Goal: Information Seeking & Learning: Learn about a topic

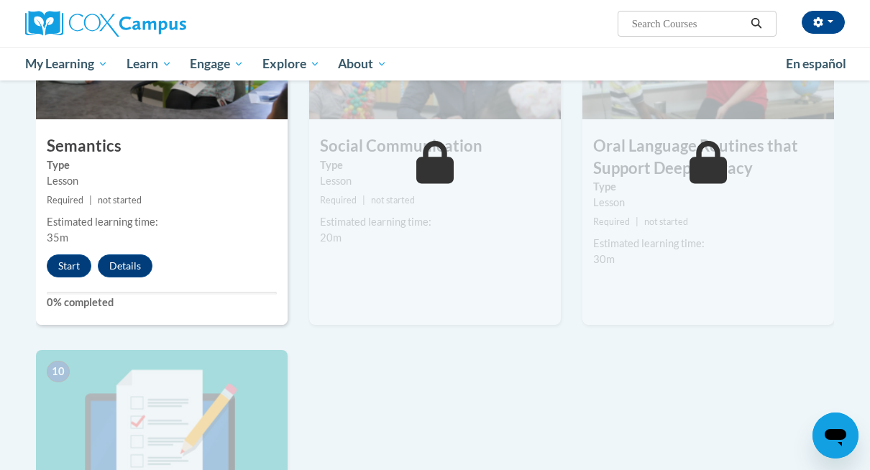
scroll to position [1228, 0]
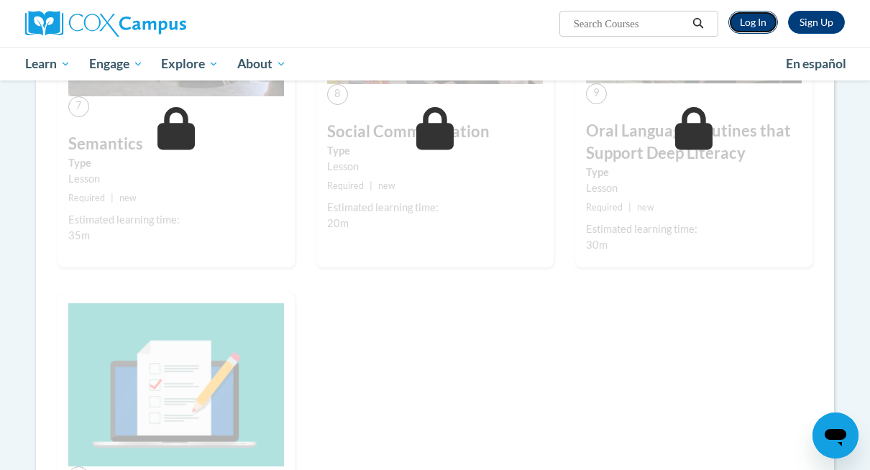
click at [767, 19] on link "Log In" at bounding box center [754, 22] width 50 height 23
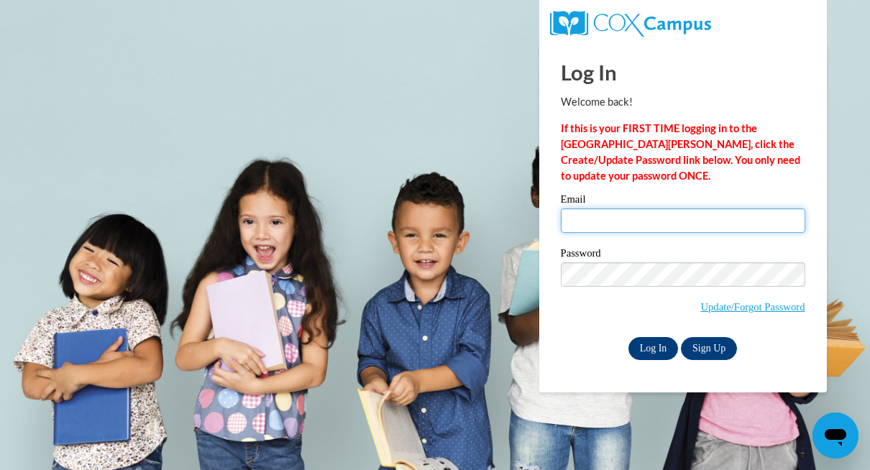
type input "[PERSON_NAME][EMAIL_ADDRESS][PERSON_NAME][DOMAIN_NAME]"
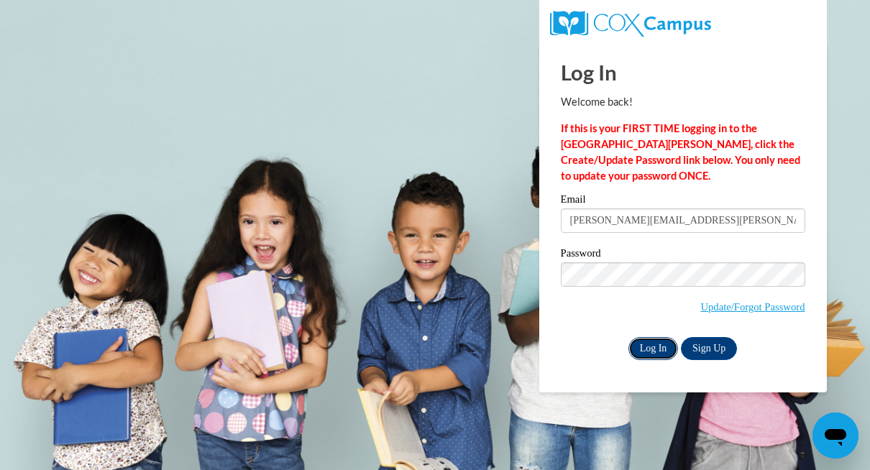
click at [652, 350] on input "Log In" at bounding box center [654, 348] width 50 height 23
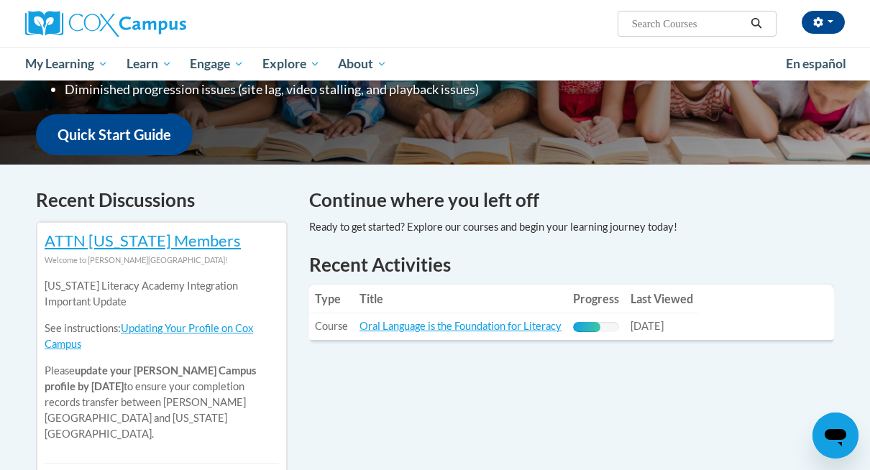
scroll to position [381, 0]
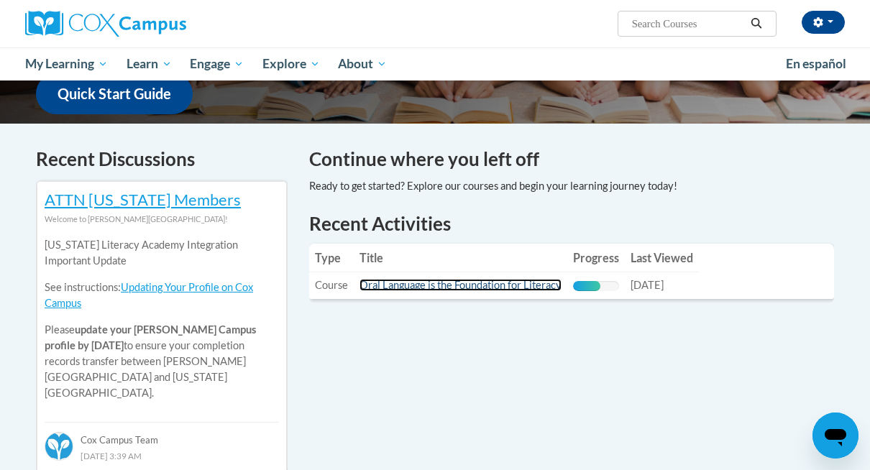
click at [479, 281] on link "Oral Language is the Foundation for Literacy" at bounding box center [461, 285] width 202 height 12
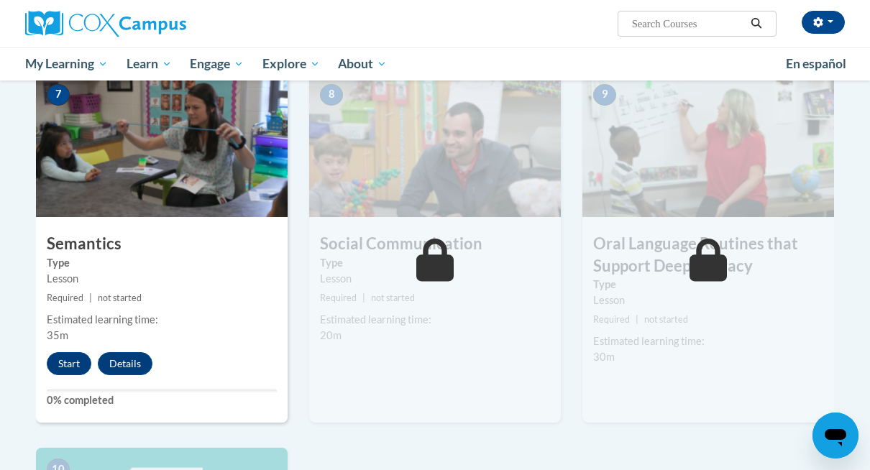
scroll to position [1129, 0]
click at [74, 363] on button "Start" at bounding box center [69, 364] width 45 height 23
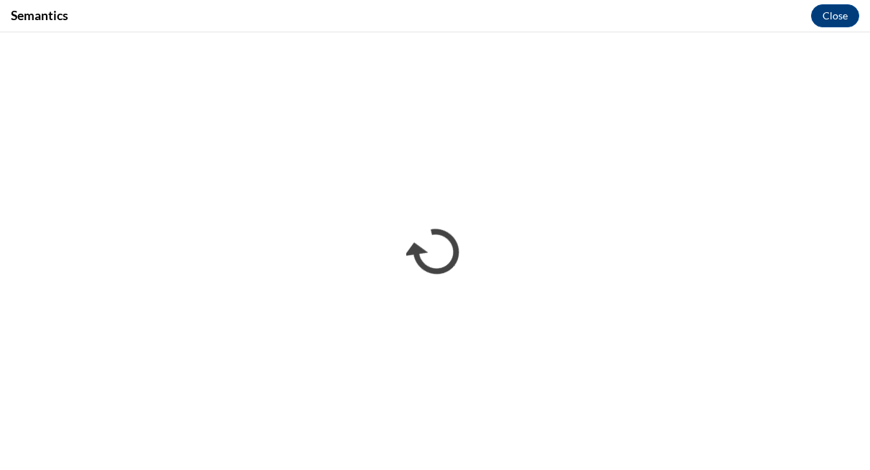
scroll to position [0, 0]
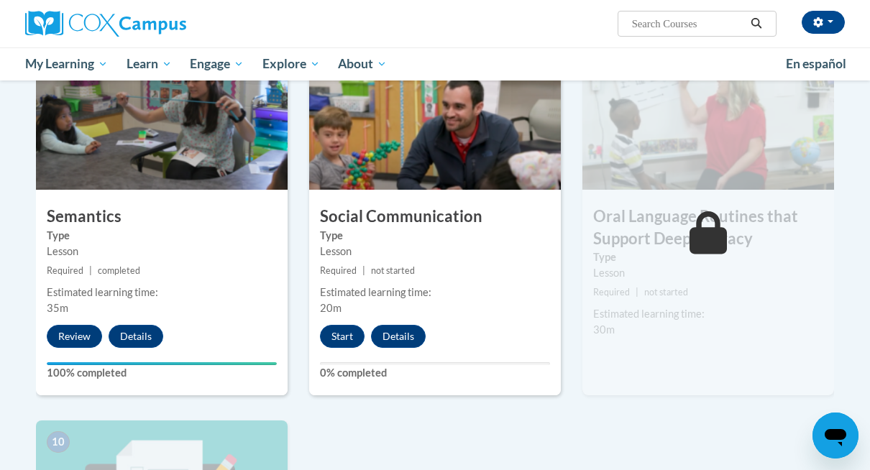
scroll to position [1155, 0]
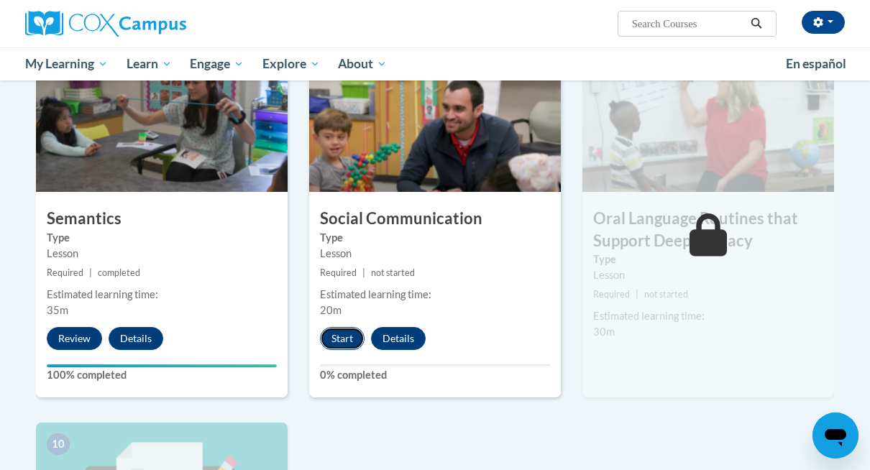
click at [338, 337] on button "Start" at bounding box center [342, 338] width 45 height 23
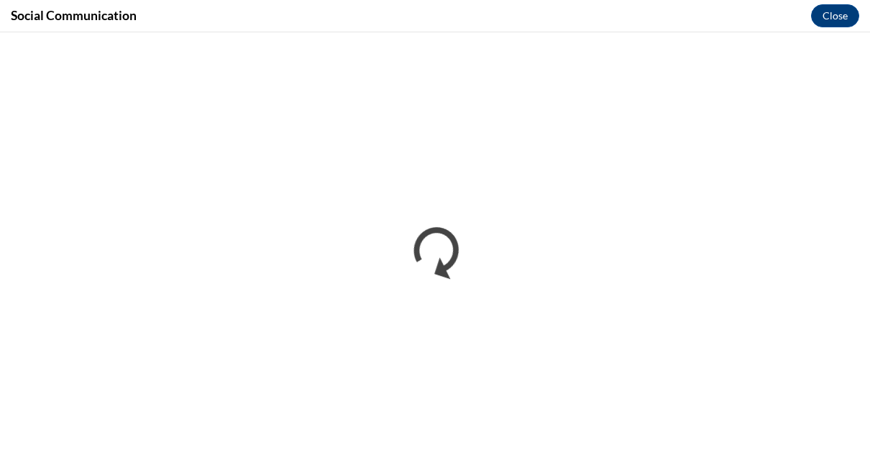
scroll to position [0, 0]
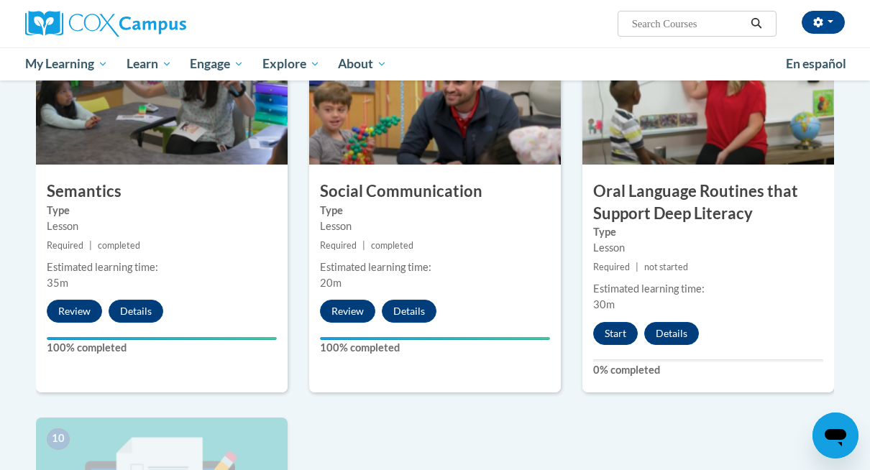
scroll to position [1185, 0]
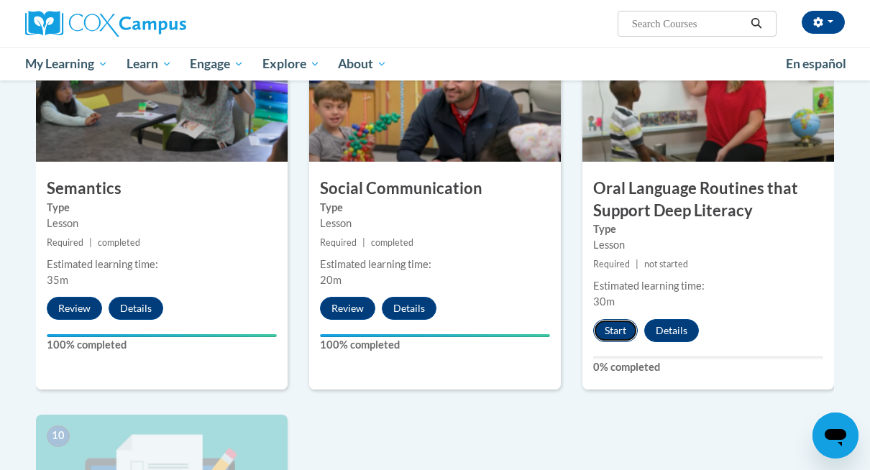
click at [617, 327] on button "Start" at bounding box center [615, 330] width 45 height 23
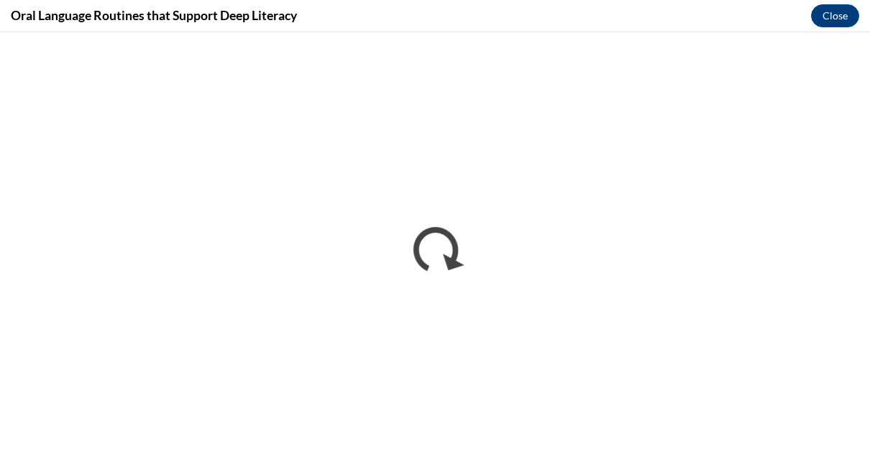
scroll to position [0, 0]
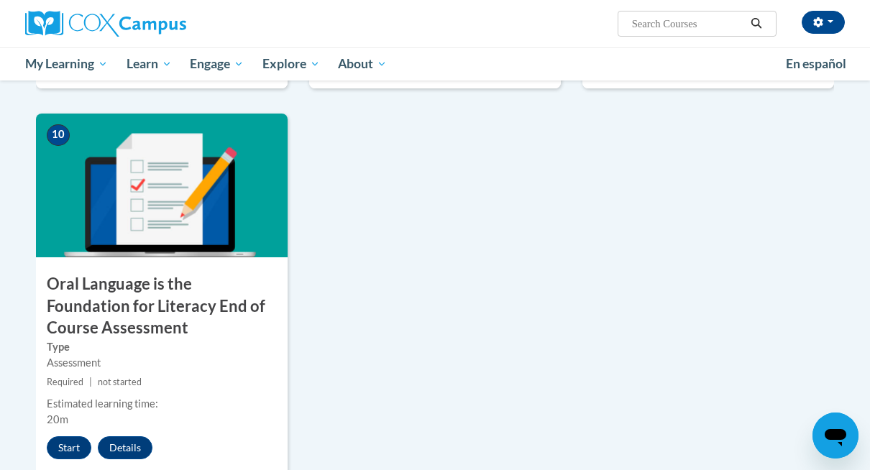
scroll to position [1500, 0]
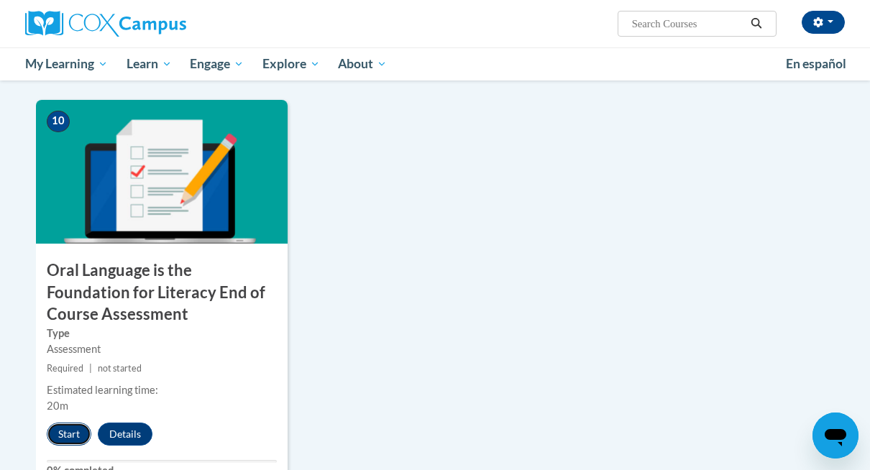
click at [76, 431] on button "Start" at bounding box center [69, 434] width 45 height 23
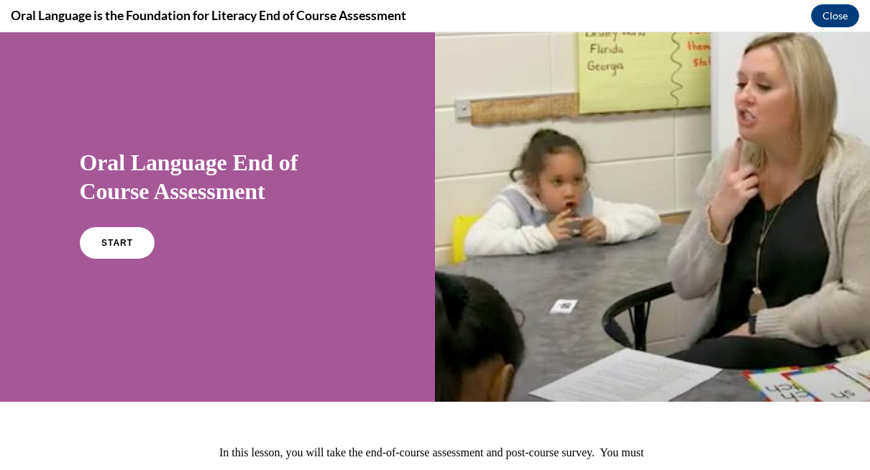
scroll to position [0, 0]
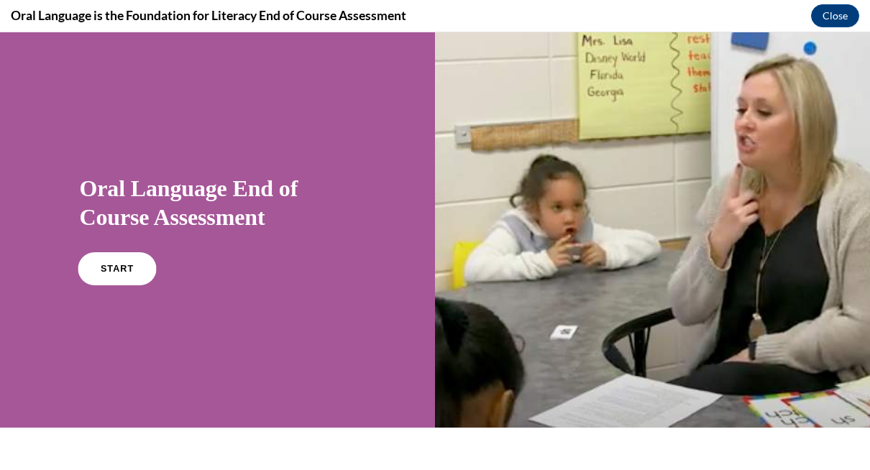
click at [117, 269] on span "START" at bounding box center [116, 269] width 33 height 11
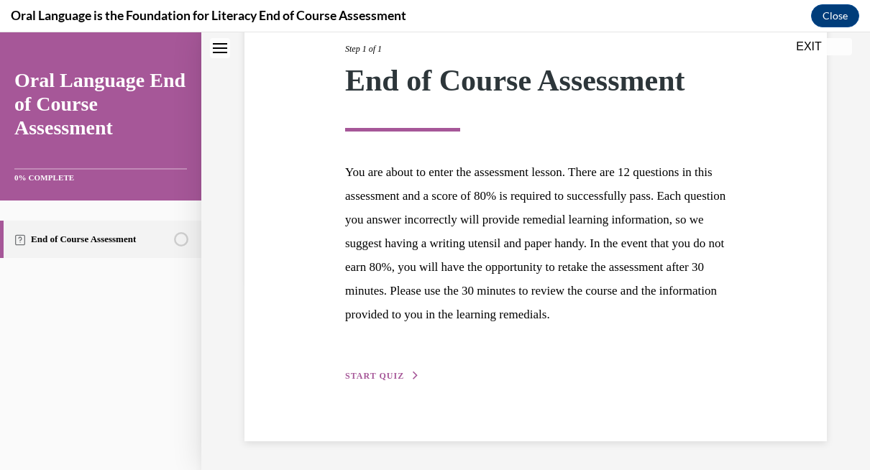
scroll to position [214, 0]
click at [383, 375] on span "START QUIZ" at bounding box center [374, 376] width 59 height 10
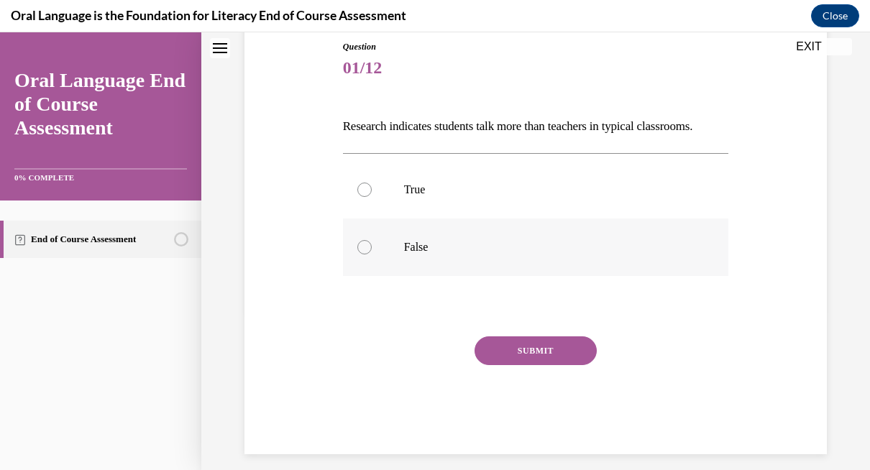
click at [381, 276] on label "False" at bounding box center [536, 248] width 386 height 58
click at [372, 255] on input "False" at bounding box center [365, 247] width 14 height 14
radio input "true"
click at [543, 365] on button "SUBMIT" at bounding box center [536, 351] width 122 height 29
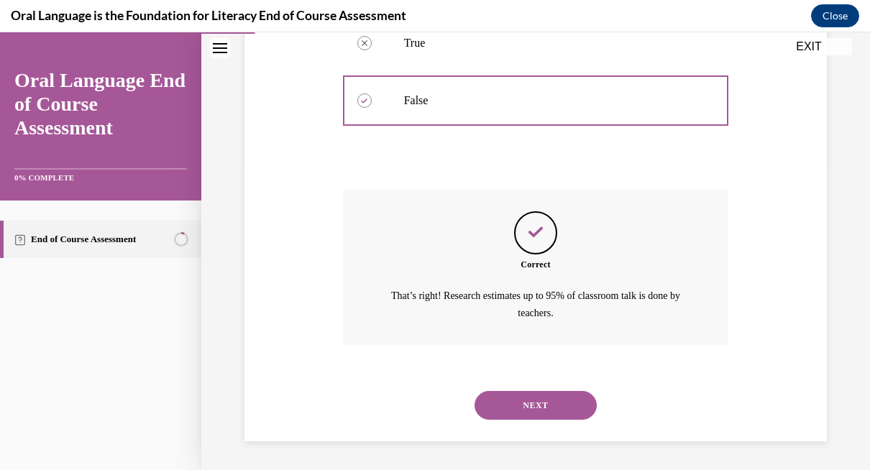
scroll to position [330, 0]
click at [545, 414] on button "NEXT" at bounding box center [536, 405] width 122 height 29
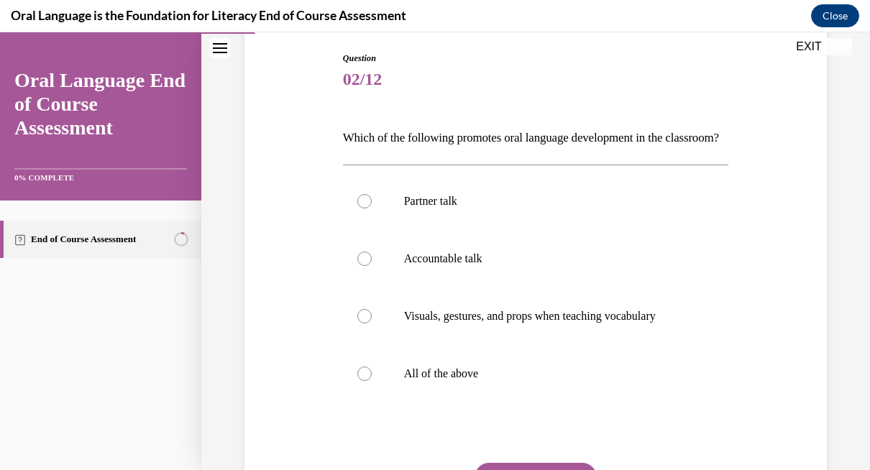
scroll to position [159, 0]
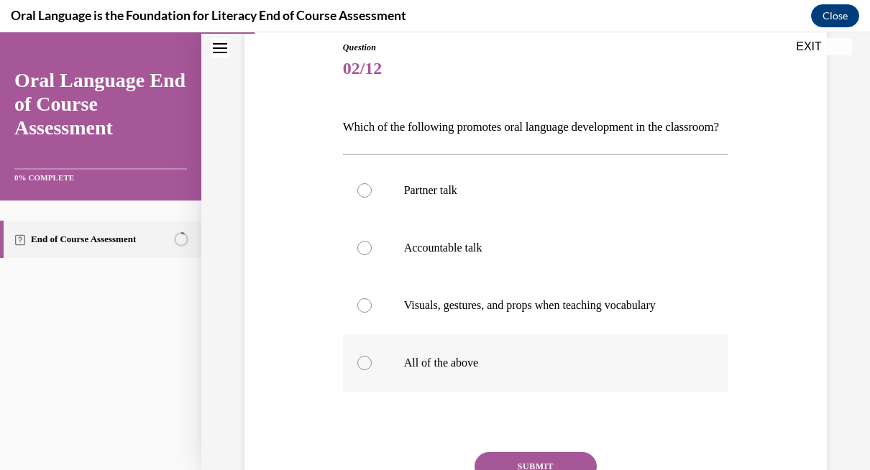
click at [373, 385] on label "All of the above" at bounding box center [536, 363] width 386 height 58
click at [372, 370] on input "All of the above" at bounding box center [365, 363] width 14 height 14
radio input "true"
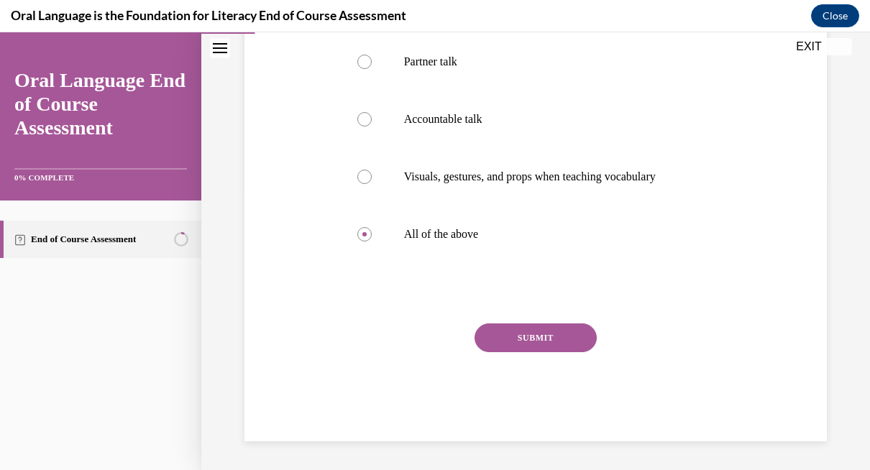
click at [531, 327] on button "SUBMIT" at bounding box center [536, 338] width 122 height 29
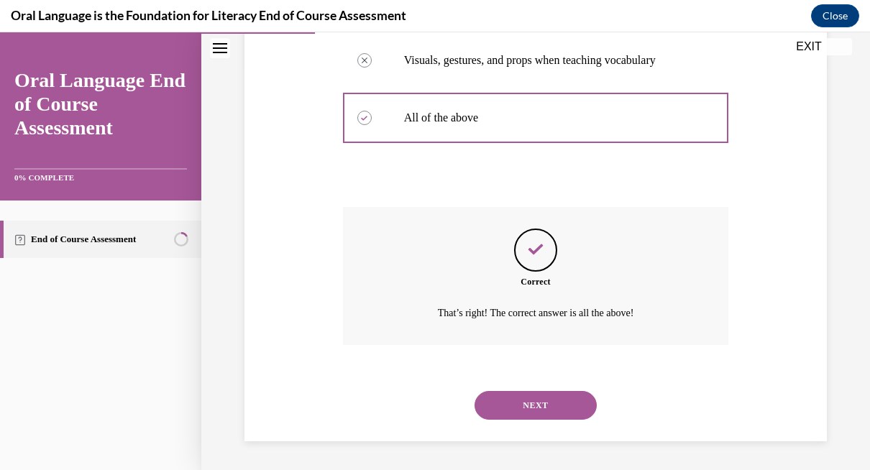
scroll to position [429, 0]
click at [534, 405] on button "NEXT" at bounding box center [536, 405] width 122 height 29
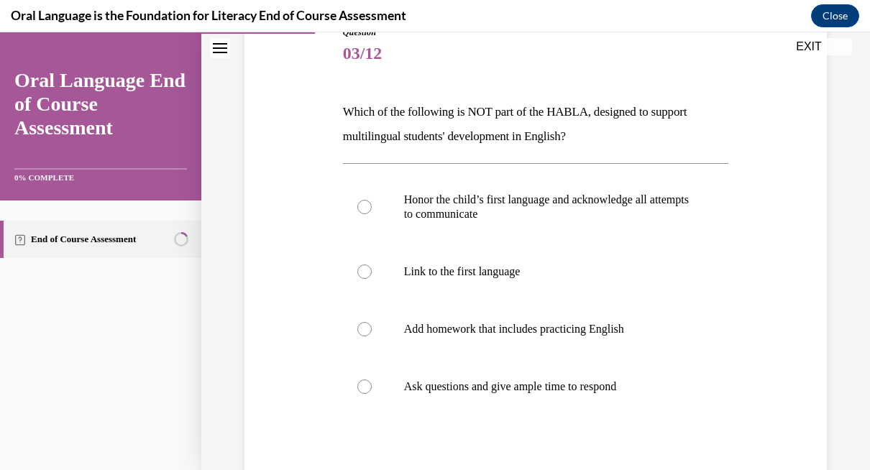
scroll to position [178, 0]
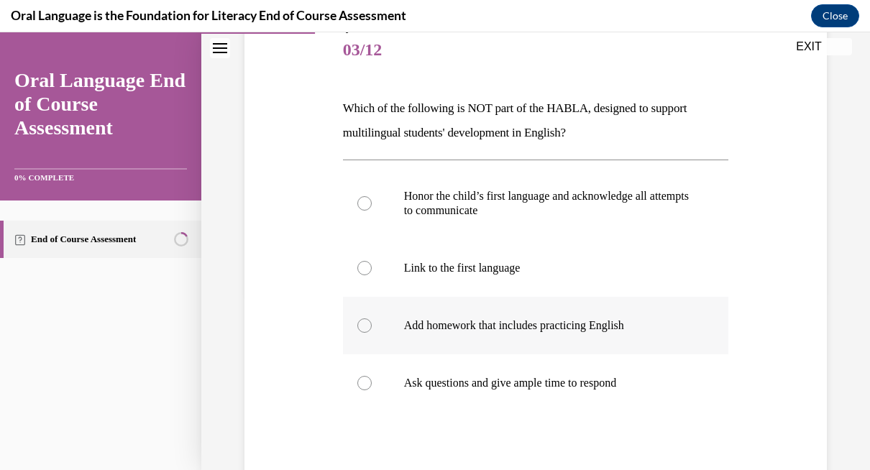
click at [364, 327] on div at bounding box center [365, 326] width 14 height 14
click at [364, 327] on input "Add homework that includes practicing English" at bounding box center [365, 326] width 14 height 14
radio input "true"
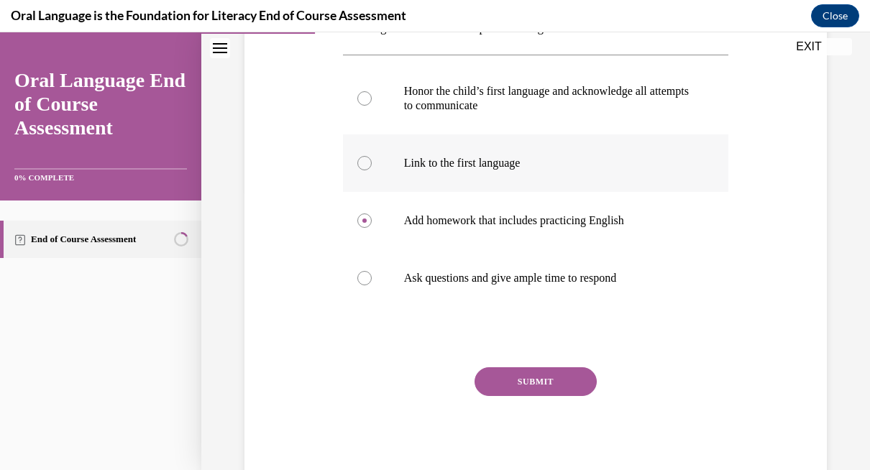
scroll to position [327, 0]
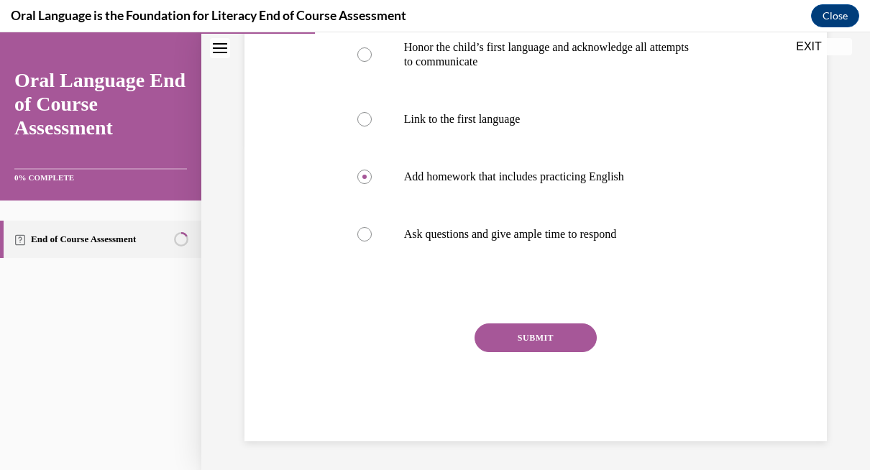
click at [533, 327] on button "SUBMIT" at bounding box center [536, 338] width 122 height 29
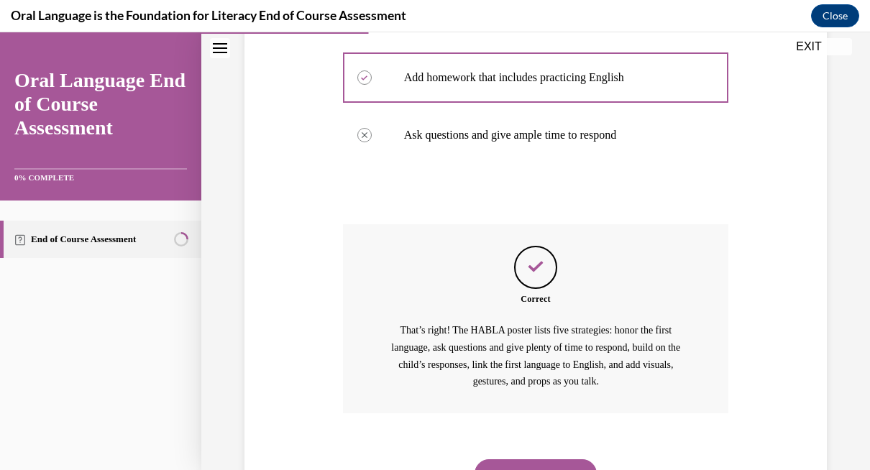
scroll to position [494, 0]
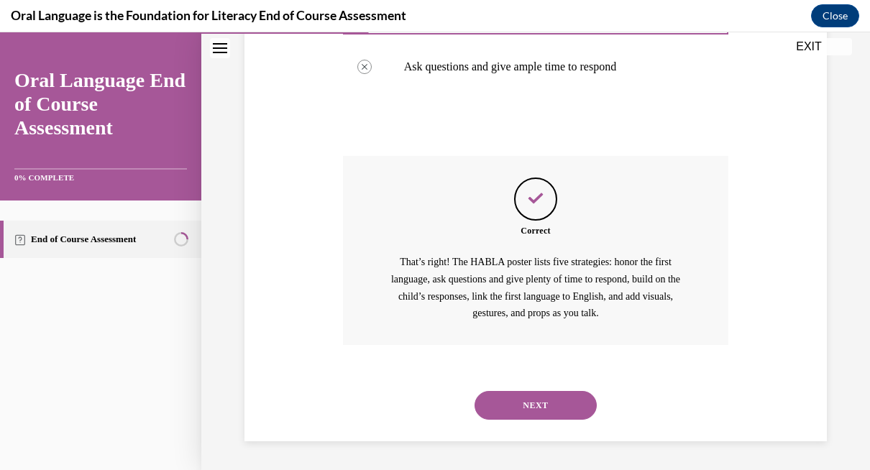
click at [550, 404] on button "NEXT" at bounding box center [536, 405] width 122 height 29
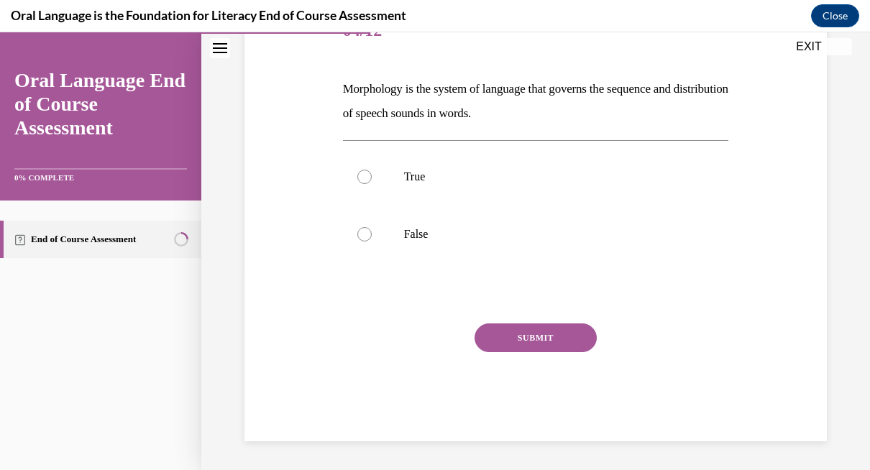
scroll to position [160, 0]
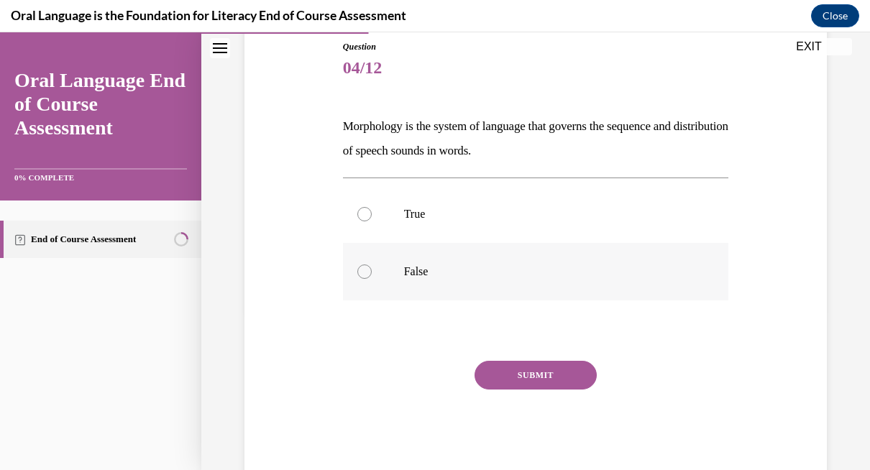
click at [437, 281] on label "False" at bounding box center [536, 272] width 386 height 58
click at [372, 279] on input "False" at bounding box center [365, 272] width 14 height 14
radio input "true"
click at [532, 373] on button "SUBMIT" at bounding box center [536, 375] width 122 height 29
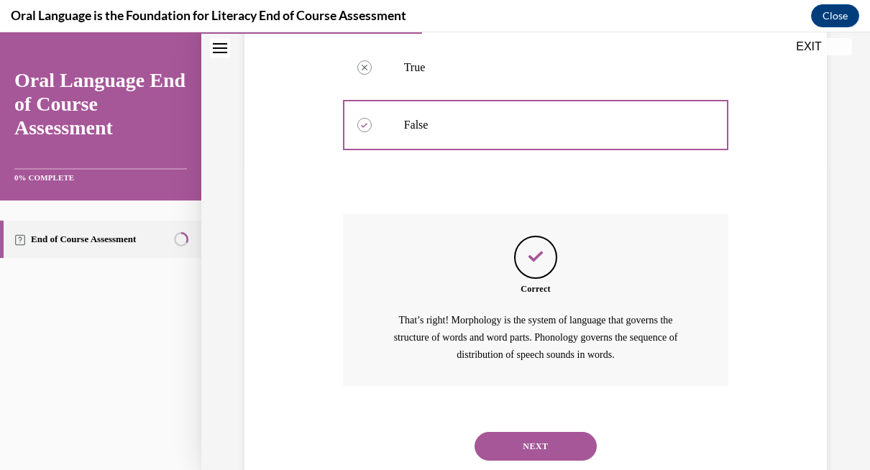
scroll to position [347, 0]
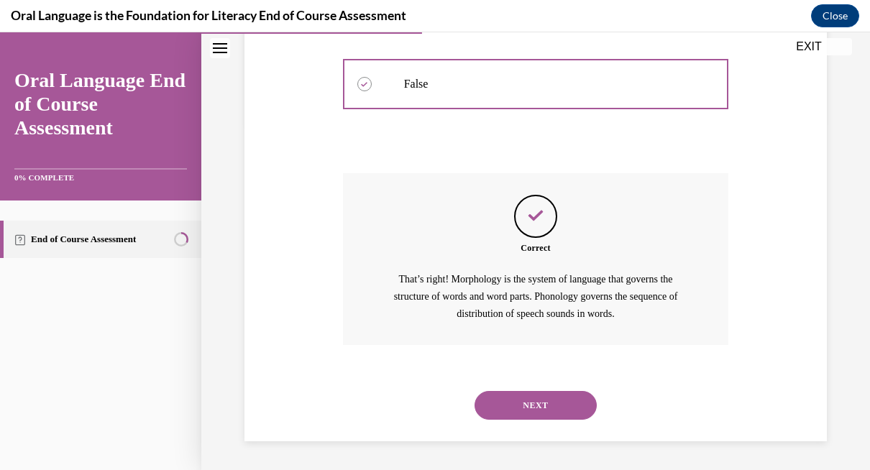
click at [545, 404] on button "NEXT" at bounding box center [536, 405] width 122 height 29
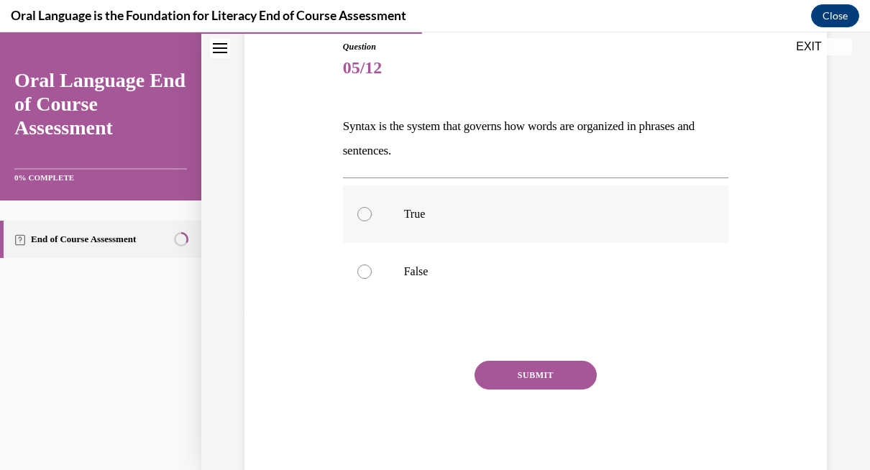
click at [370, 204] on label "True" at bounding box center [536, 215] width 386 height 58
click at [370, 207] on input "True" at bounding box center [365, 214] width 14 height 14
radio input "true"
click at [531, 370] on button "SUBMIT" at bounding box center [536, 375] width 122 height 29
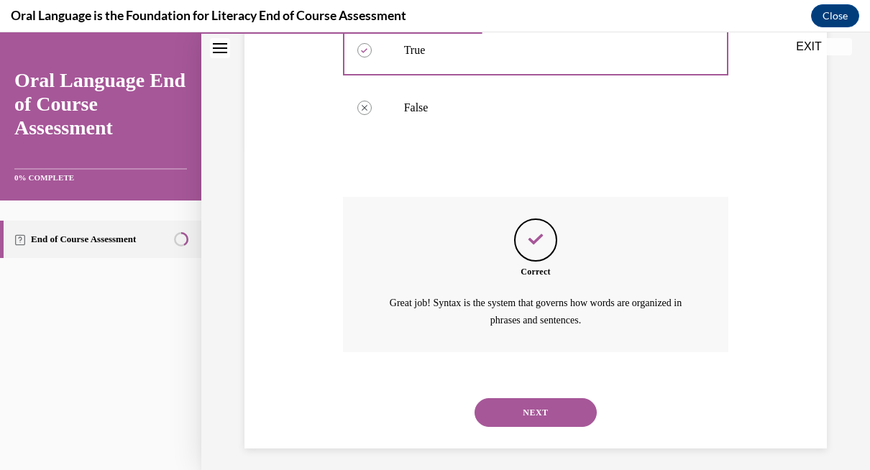
scroll to position [330, 0]
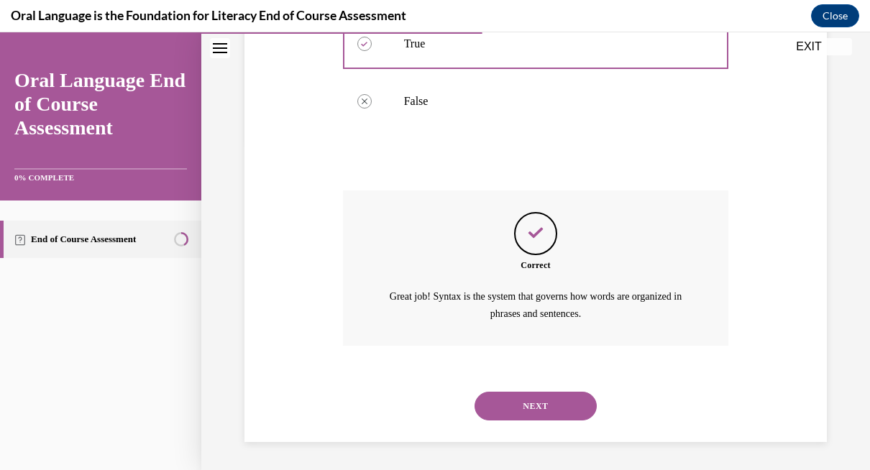
click at [543, 408] on button "NEXT" at bounding box center [536, 406] width 122 height 29
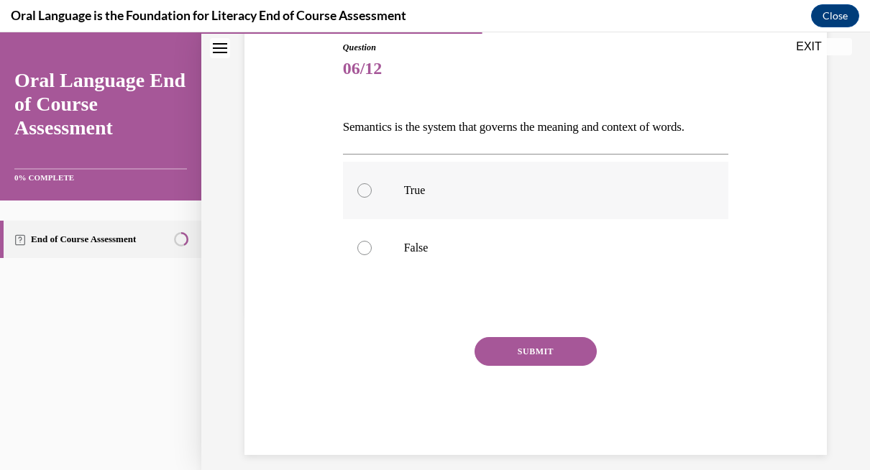
click at [373, 186] on label "True" at bounding box center [536, 191] width 386 height 58
click at [372, 186] on input "True" at bounding box center [365, 190] width 14 height 14
radio input "true"
click at [538, 347] on button "SUBMIT" at bounding box center [536, 351] width 122 height 29
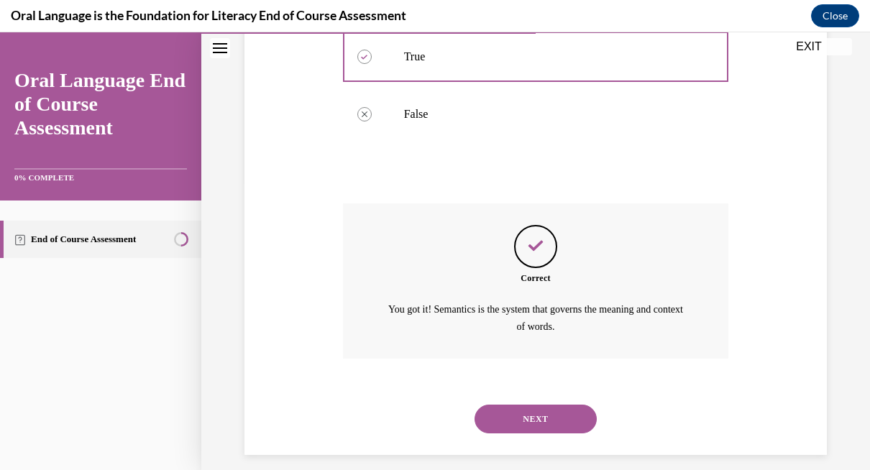
scroll to position [306, 0]
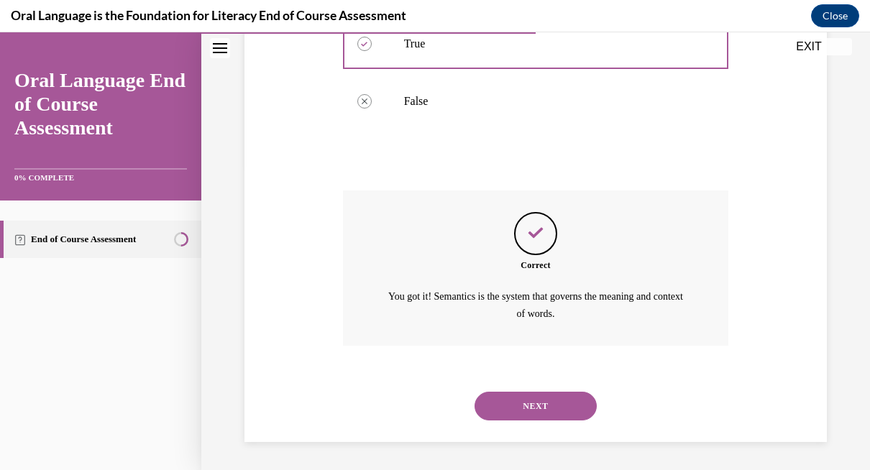
click at [547, 403] on button "NEXT" at bounding box center [536, 406] width 122 height 29
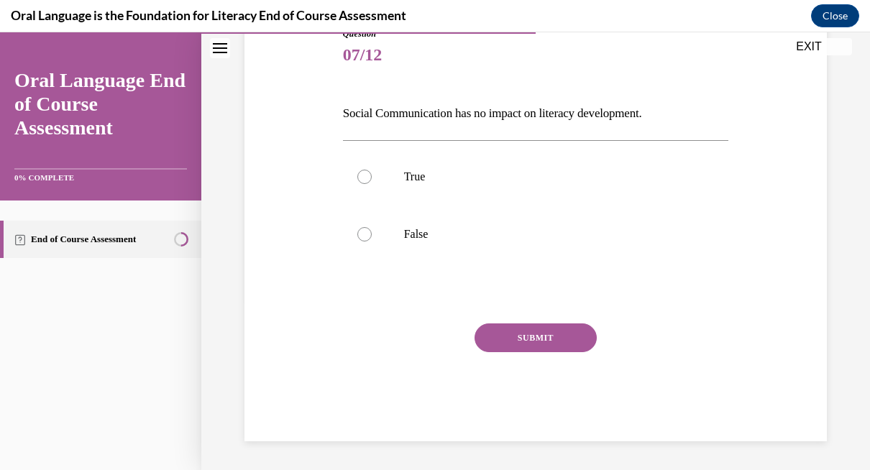
scroll to position [159, 0]
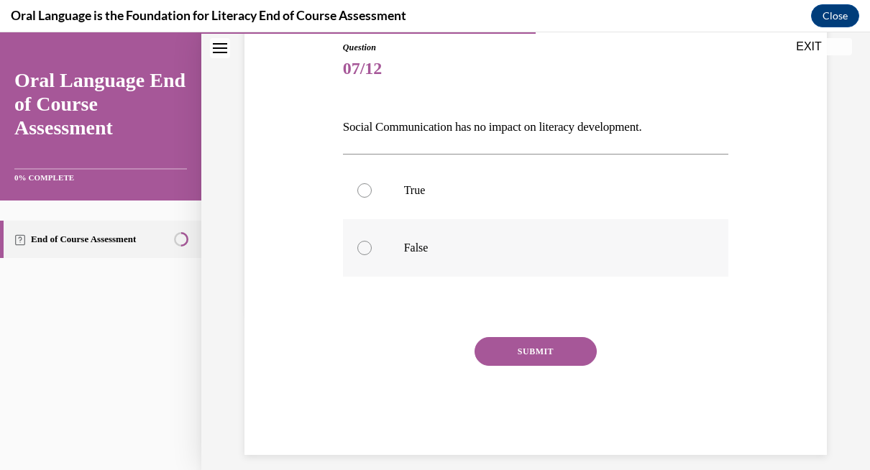
click at [368, 247] on div at bounding box center [365, 248] width 14 height 14
click at [368, 247] on input "False" at bounding box center [365, 248] width 14 height 14
radio input "true"
click at [524, 345] on button "SUBMIT" at bounding box center [536, 351] width 122 height 29
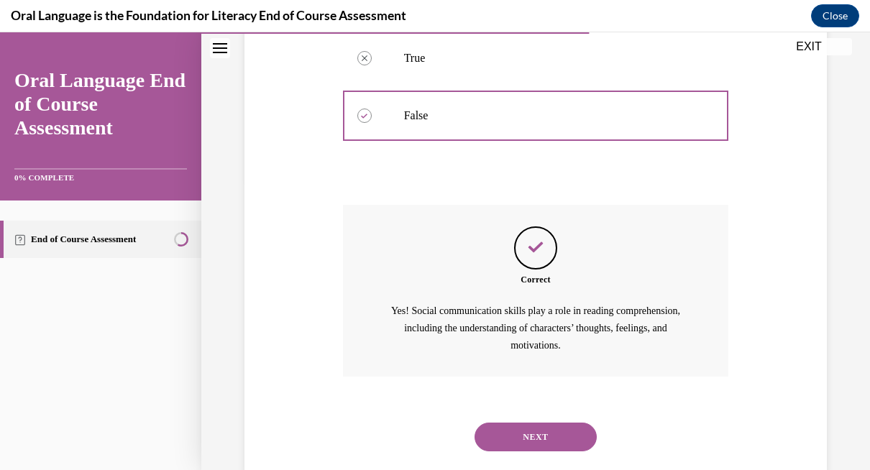
scroll to position [323, 0]
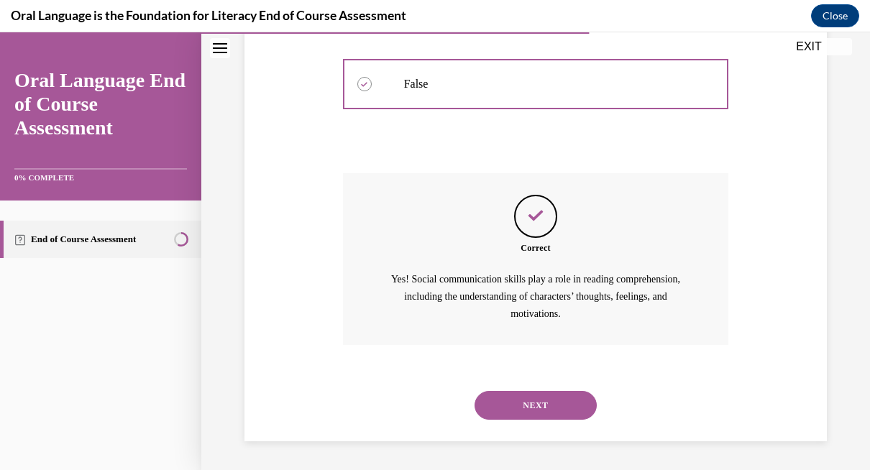
click at [530, 405] on button "NEXT" at bounding box center [536, 405] width 122 height 29
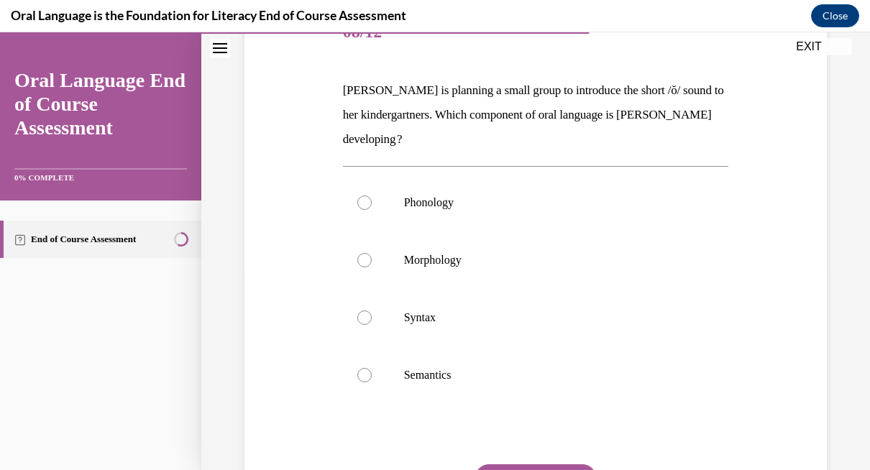
scroll to position [204, 0]
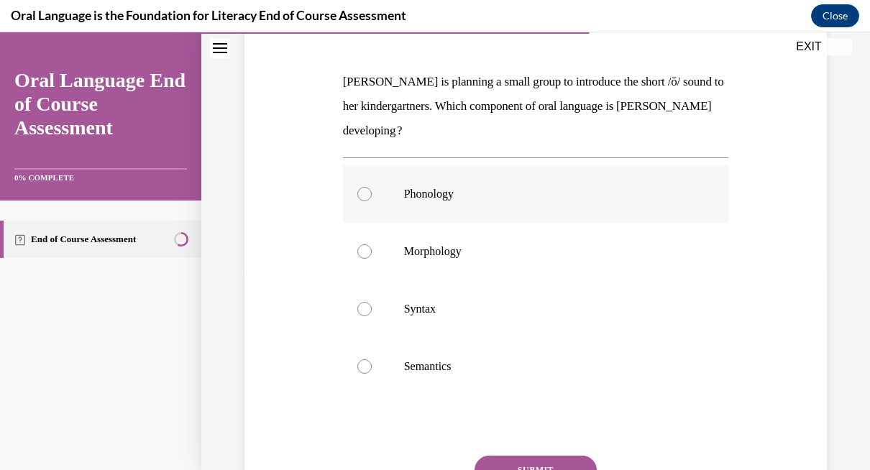
click at [388, 189] on label "Phonology" at bounding box center [536, 194] width 386 height 58
click at [372, 189] on input "Phonology" at bounding box center [365, 194] width 14 height 14
radio input "true"
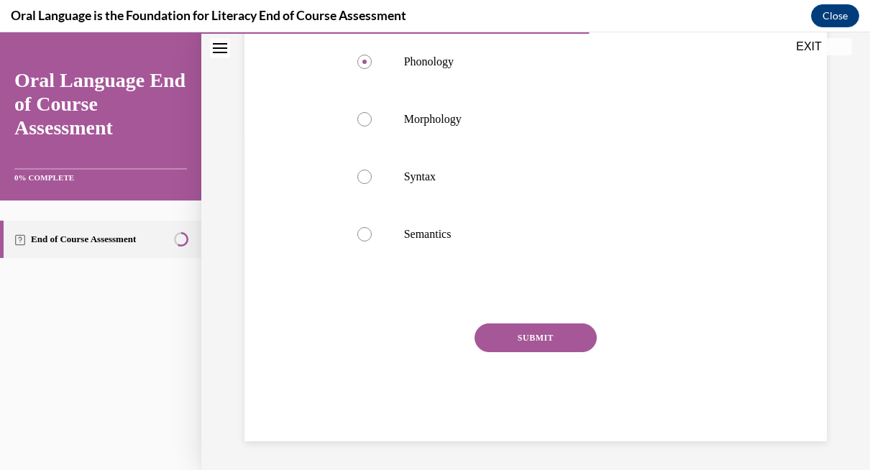
click at [550, 344] on button "SUBMIT" at bounding box center [536, 338] width 122 height 29
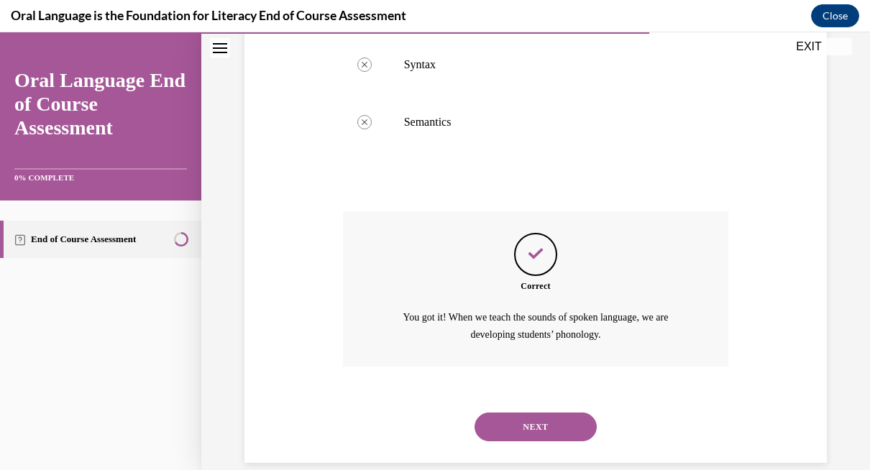
scroll to position [470, 0]
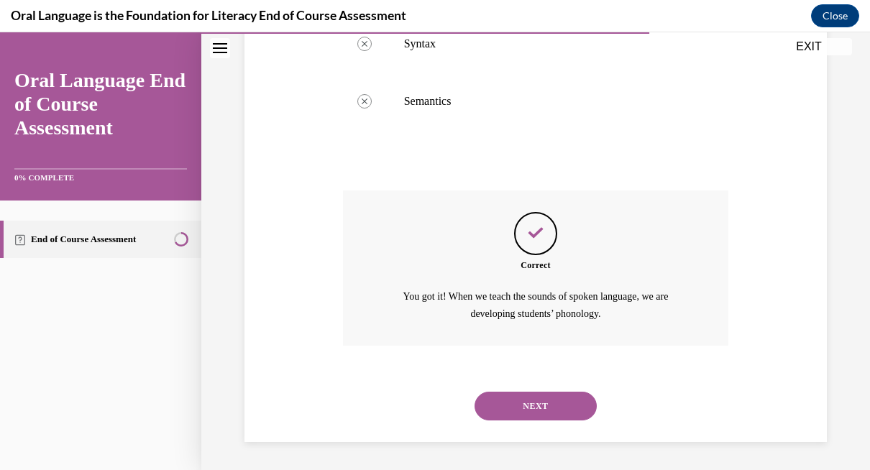
click at [551, 405] on button "NEXT" at bounding box center [536, 406] width 122 height 29
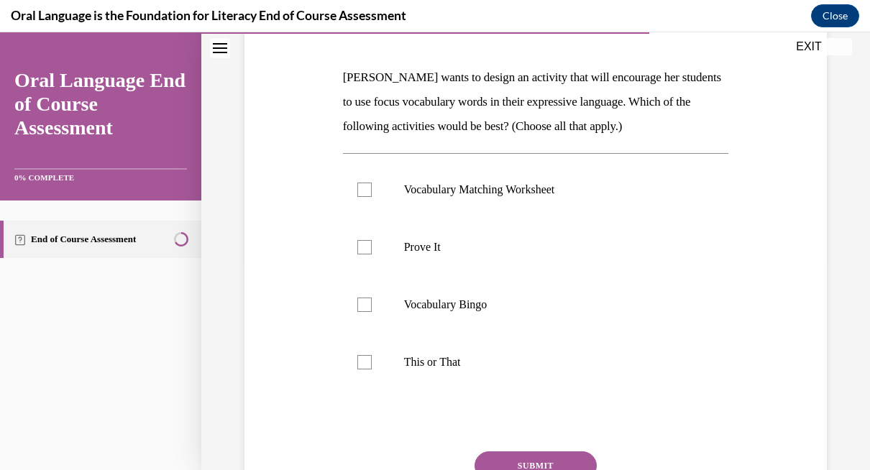
scroll to position [227, 0]
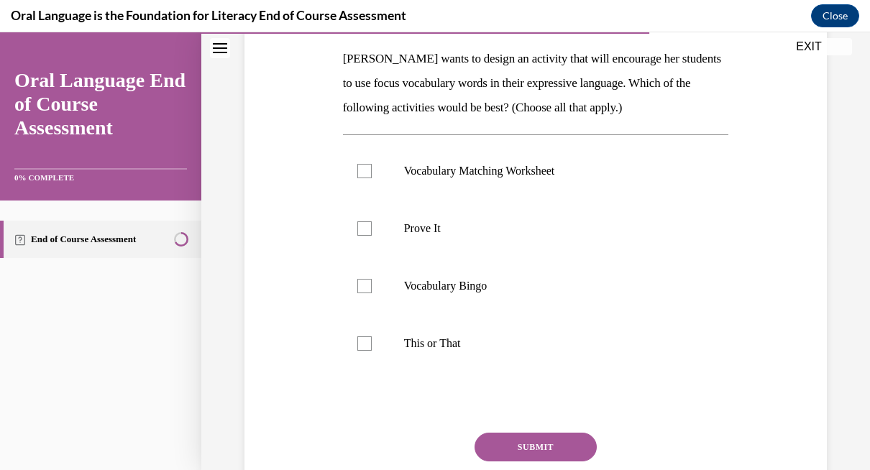
click at [540, 236] on label "Prove It" at bounding box center [536, 229] width 386 height 58
click at [372, 236] on input "Prove It" at bounding box center [365, 229] width 14 height 14
checkbox input "true"
click at [424, 343] on p "This or That" at bounding box center [548, 344] width 289 height 14
click at [372, 343] on input "This or That" at bounding box center [365, 344] width 14 height 14
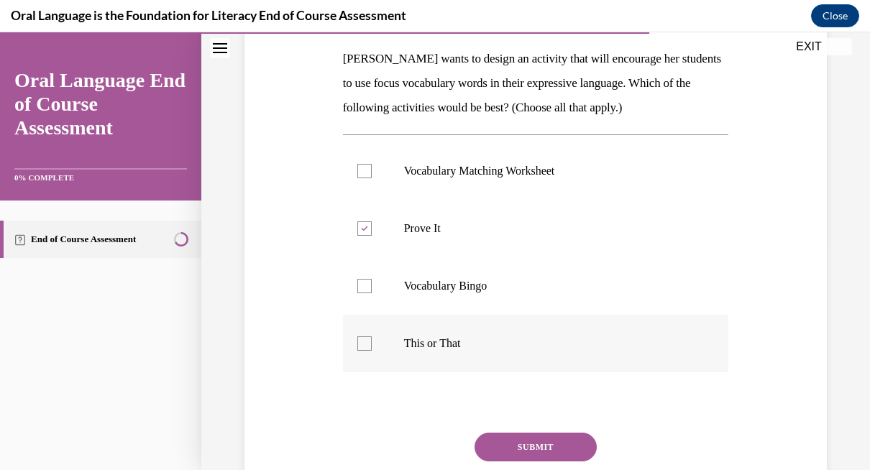
checkbox input "true"
click at [526, 451] on button "SUBMIT" at bounding box center [536, 447] width 122 height 29
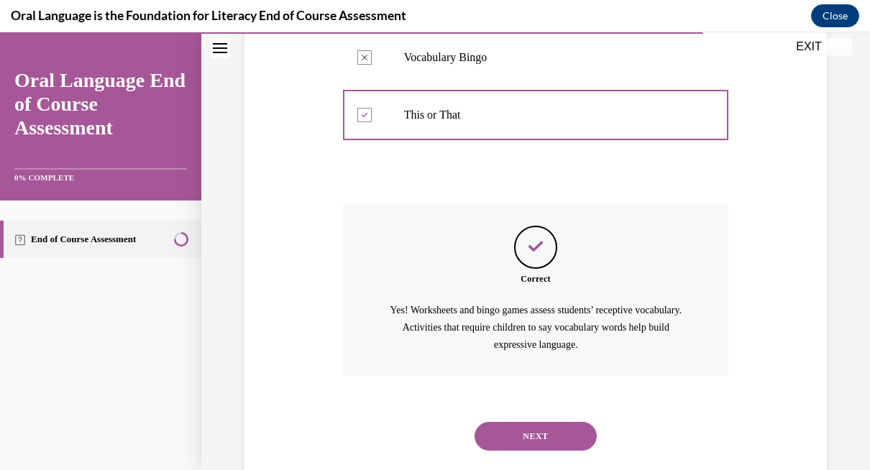
scroll to position [487, 0]
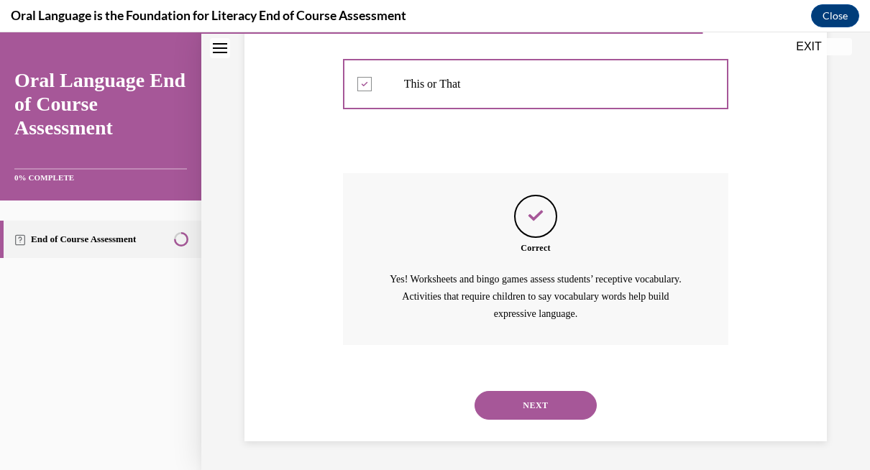
click at [545, 406] on button "NEXT" at bounding box center [536, 405] width 122 height 29
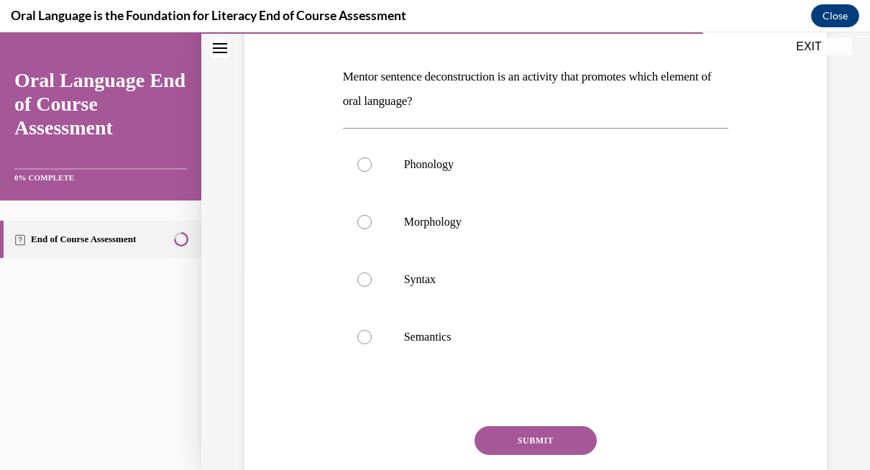
scroll to position [212, 0]
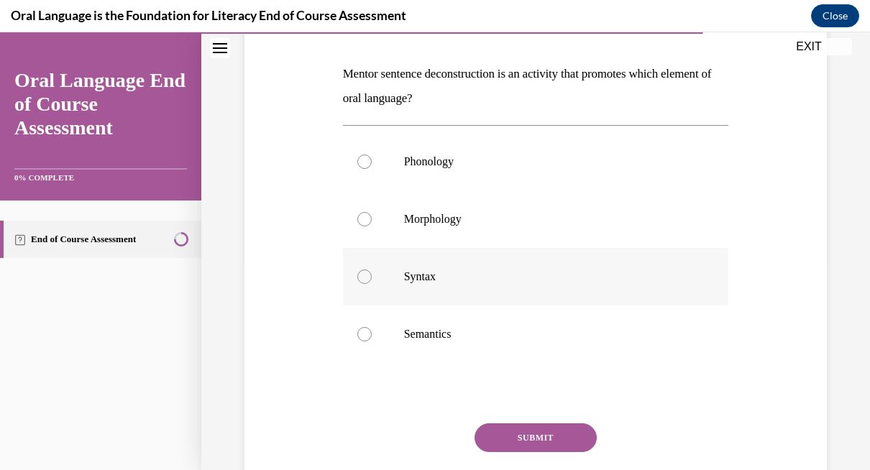
click at [435, 278] on p "Syntax" at bounding box center [548, 277] width 289 height 14
click at [372, 278] on input "Syntax" at bounding box center [365, 277] width 14 height 14
radio input "true"
click at [552, 437] on button "SUBMIT" at bounding box center [536, 438] width 122 height 29
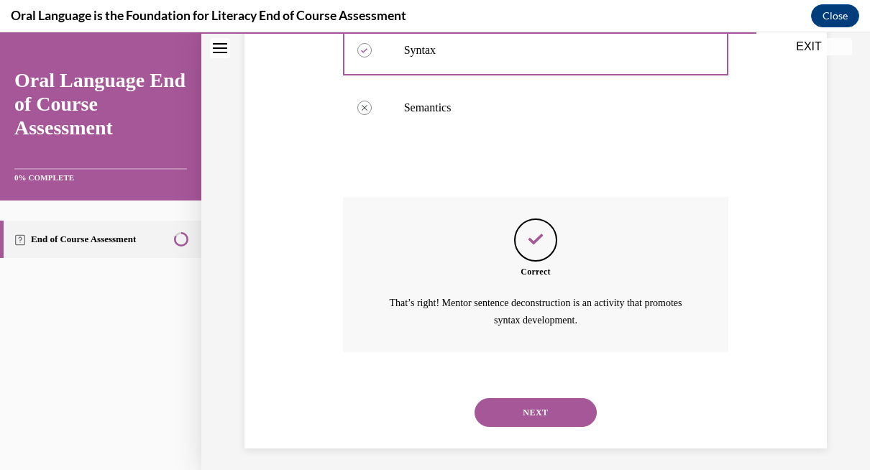
scroll to position [445, 0]
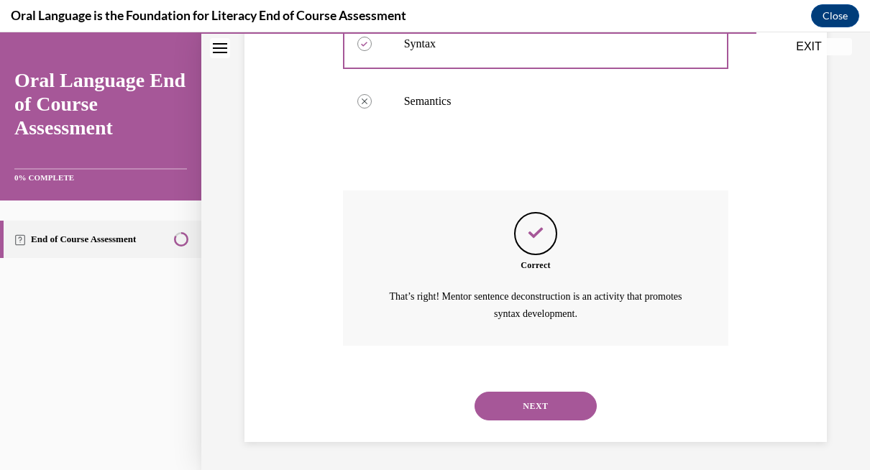
click at [555, 416] on button "NEXT" at bounding box center [536, 406] width 122 height 29
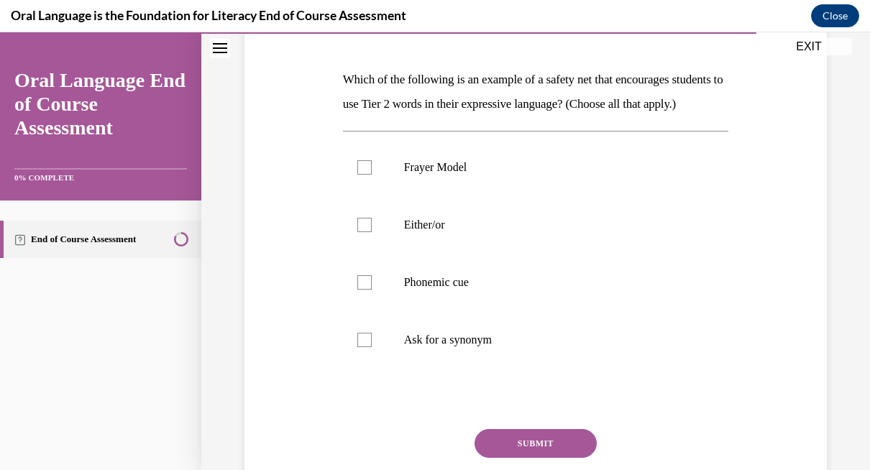
scroll to position [217, 0]
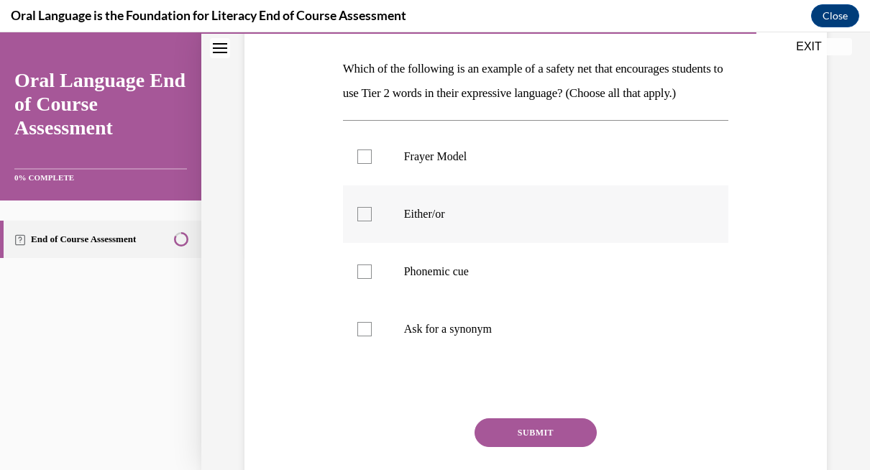
click at [367, 222] on div at bounding box center [365, 214] width 14 height 14
click at [367, 222] on input "Either/or" at bounding box center [365, 214] width 14 height 14
checkbox input "true"
click at [372, 284] on label "Phonemic cue" at bounding box center [536, 272] width 386 height 58
click at [372, 279] on input "Phonemic cue" at bounding box center [365, 272] width 14 height 14
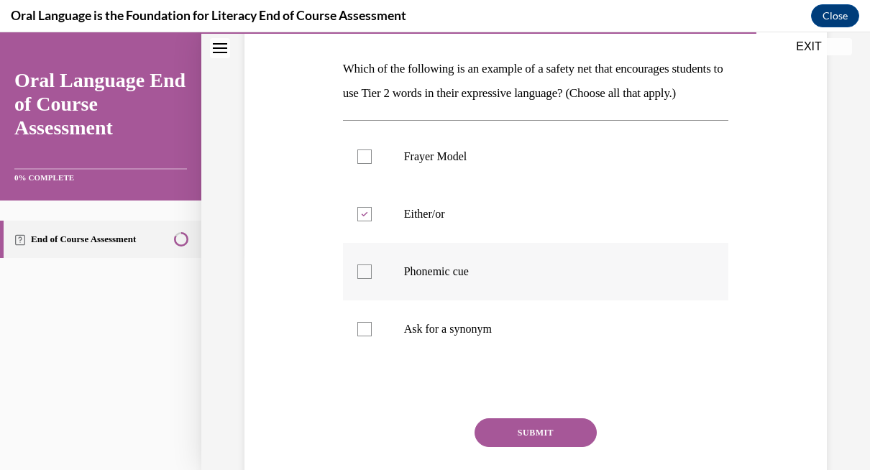
checkbox input "true"
click at [367, 337] on div at bounding box center [365, 329] width 14 height 14
click at [367, 337] on input "Ask for a synonym" at bounding box center [365, 329] width 14 height 14
checkbox input "true"
click at [534, 447] on button "SUBMIT" at bounding box center [536, 433] width 122 height 29
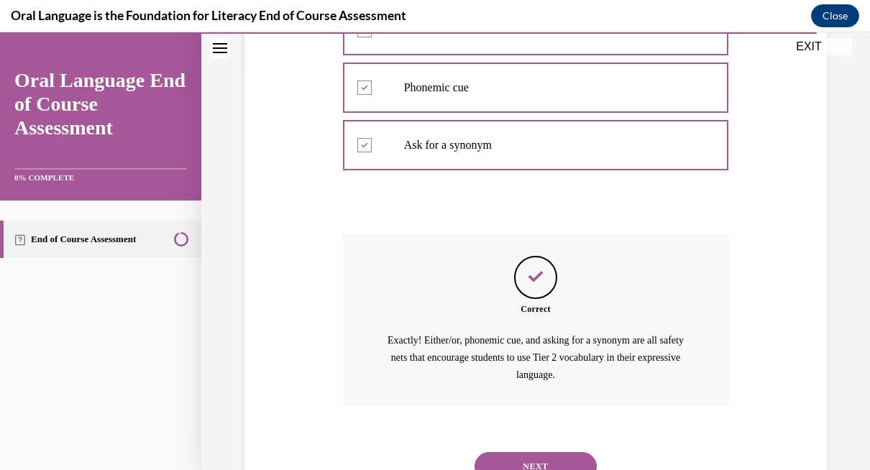
scroll to position [487, 0]
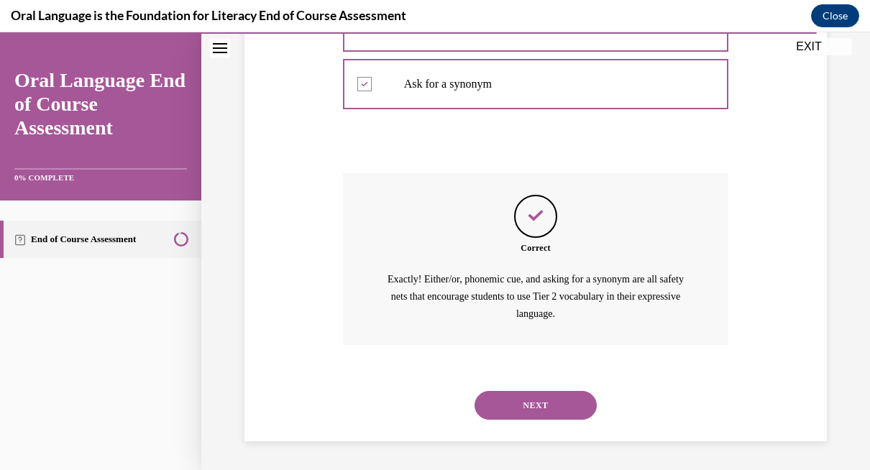
click at [578, 396] on button "NEXT" at bounding box center [536, 405] width 122 height 29
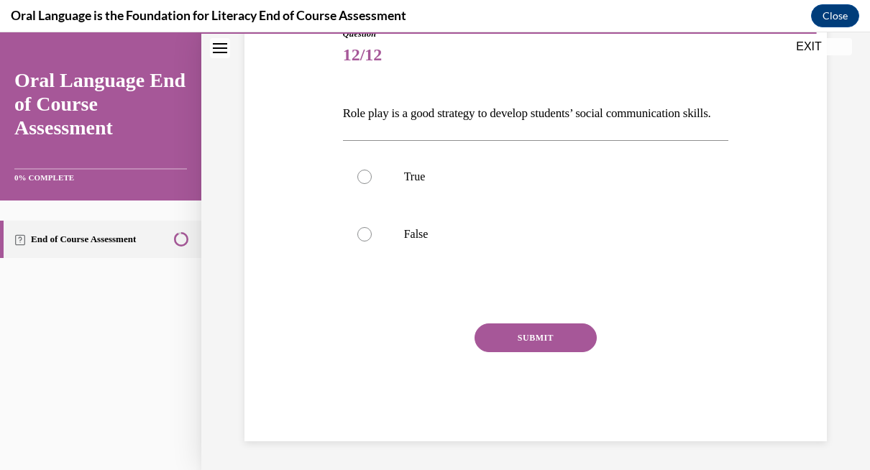
scroll to position [160, 0]
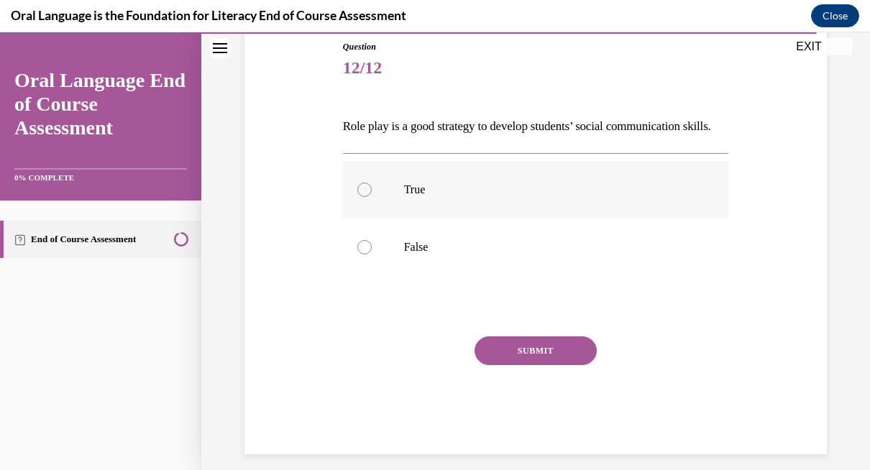
click at [388, 209] on label "True" at bounding box center [536, 190] width 386 height 58
click at [372, 197] on input "True" at bounding box center [365, 190] width 14 height 14
radio input "true"
click at [527, 365] on button "SUBMIT" at bounding box center [536, 351] width 122 height 29
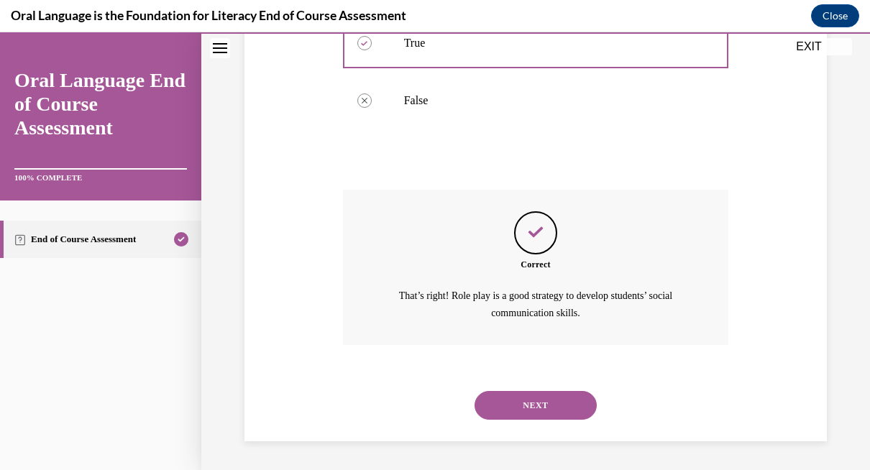
scroll to position [330, 0]
click at [566, 402] on button "NEXT" at bounding box center [536, 405] width 122 height 29
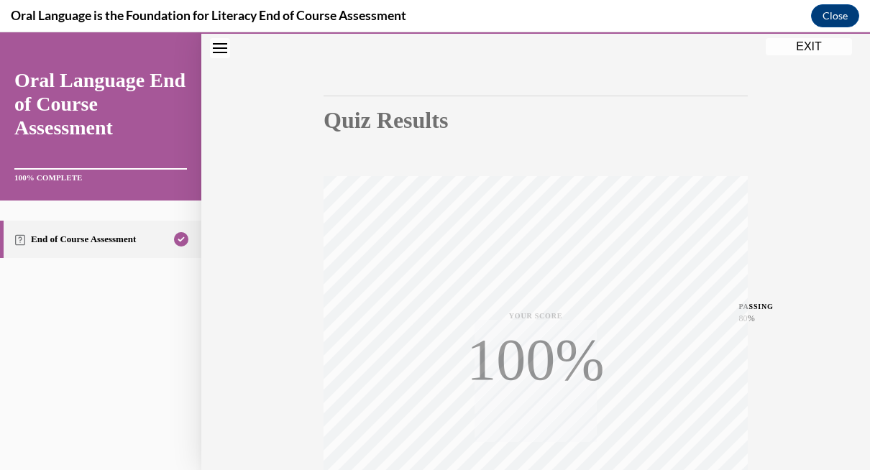
scroll to position [299, 0]
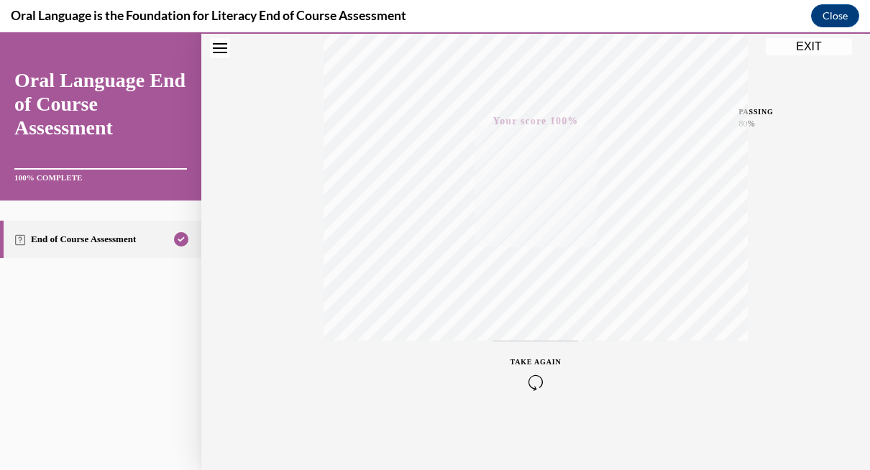
click at [814, 49] on button "EXIT" at bounding box center [809, 46] width 86 height 17
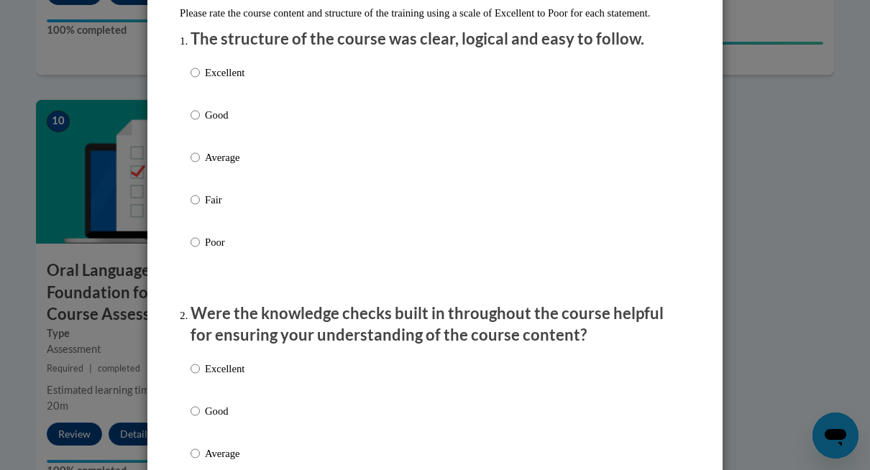
scroll to position [171, 0]
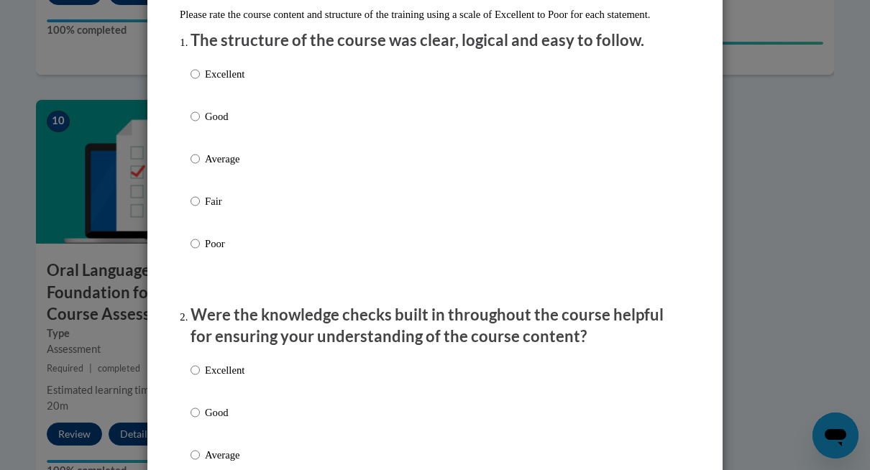
click at [205, 124] on p "Good" at bounding box center [225, 117] width 40 height 16
click at [200, 124] on input "Good" at bounding box center [195, 117] width 9 height 16
radio input "true"
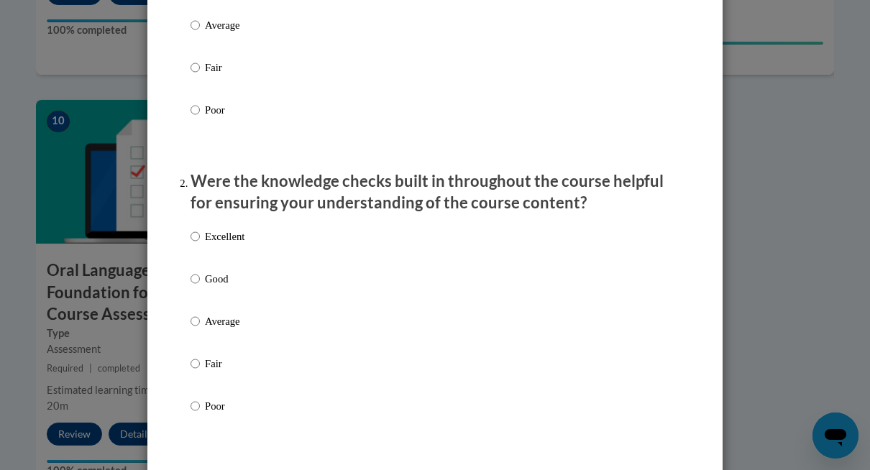
scroll to position [317, 0]
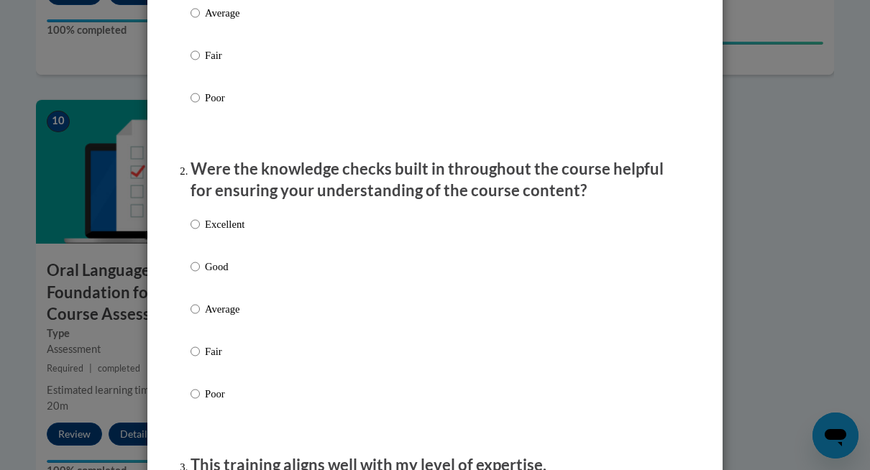
click at [234, 275] on p "Good" at bounding box center [225, 267] width 40 height 16
click at [200, 275] on input "Good" at bounding box center [195, 267] width 9 height 16
radio input "true"
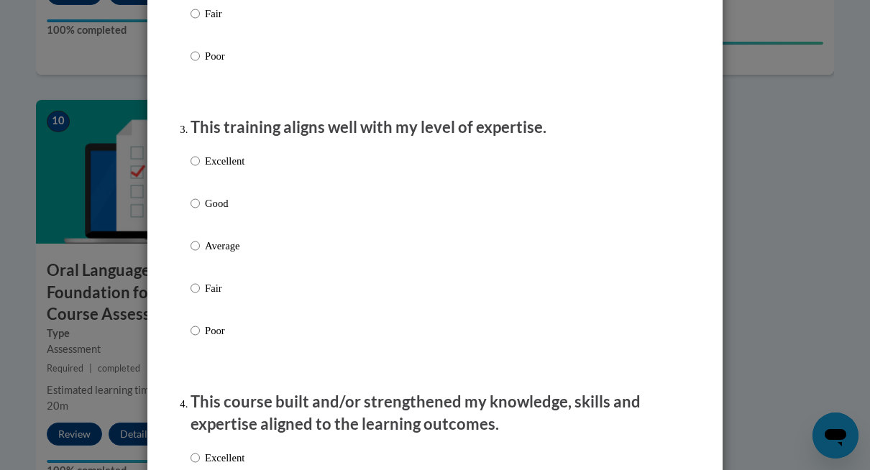
scroll to position [673, 0]
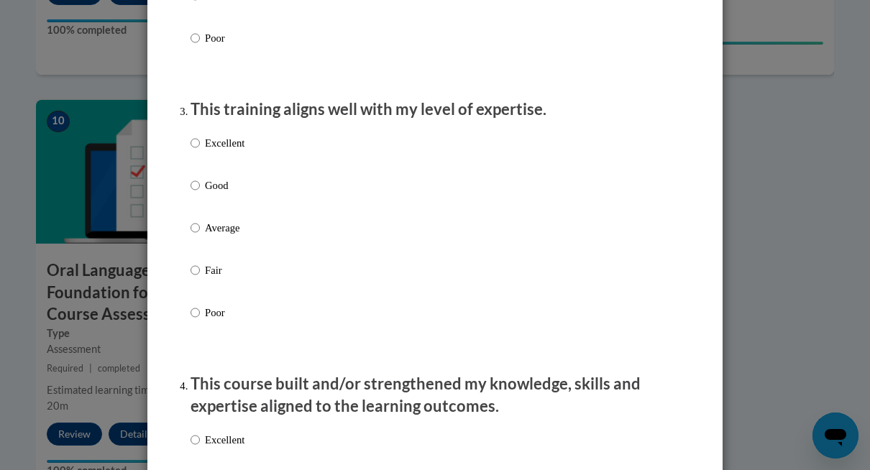
click at [241, 193] on p "Good" at bounding box center [225, 186] width 40 height 16
click at [200, 193] on input "Good" at bounding box center [195, 186] width 9 height 16
radio input "true"
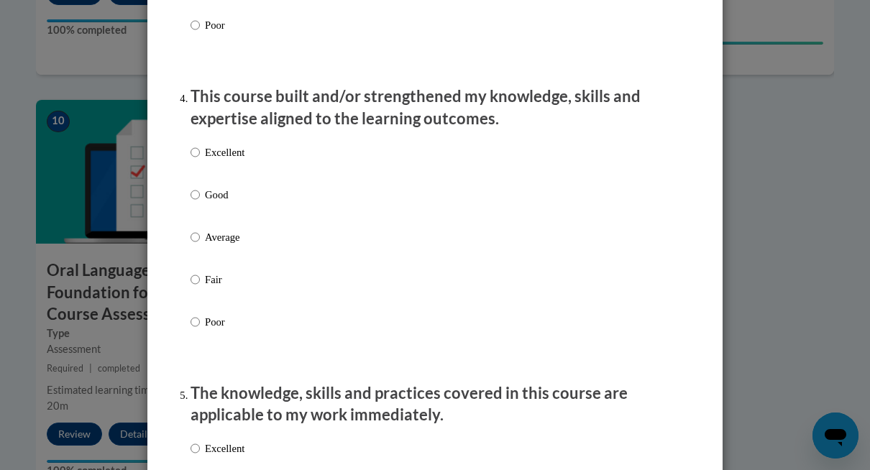
scroll to position [988, 0]
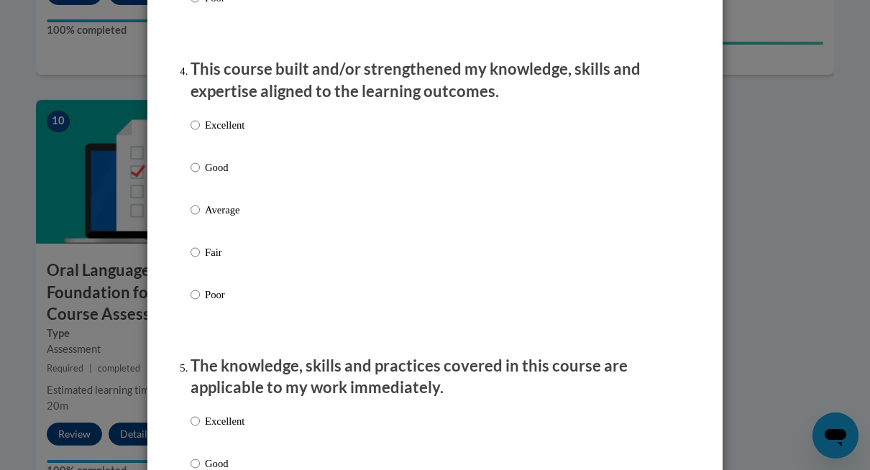
click at [227, 176] on p "Good" at bounding box center [225, 168] width 40 height 16
click at [200, 176] on input "Good" at bounding box center [195, 168] width 9 height 16
radio input "true"
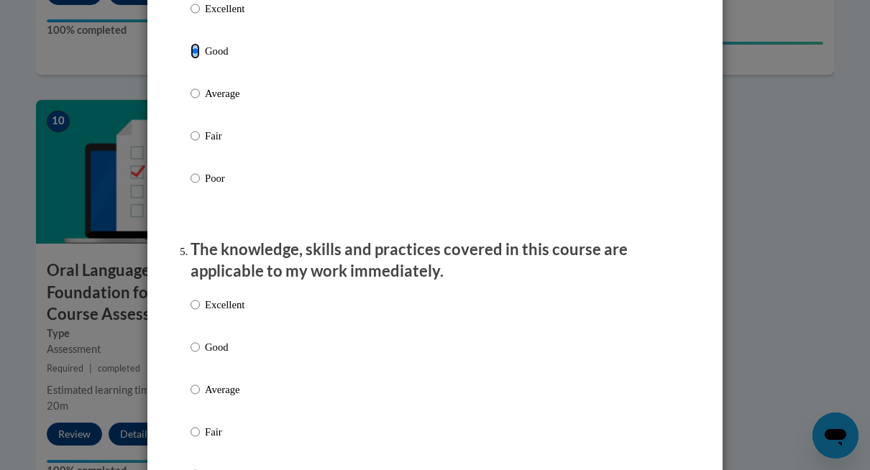
scroll to position [1208, 0]
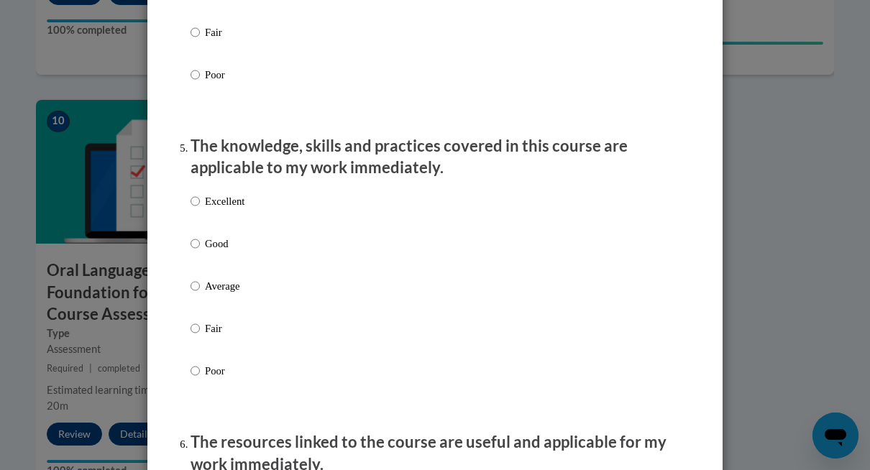
click at [202, 257] on label "Good" at bounding box center [218, 255] width 54 height 39
click at [200, 252] on input "Good" at bounding box center [195, 244] width 9 height 16
radio input "true"
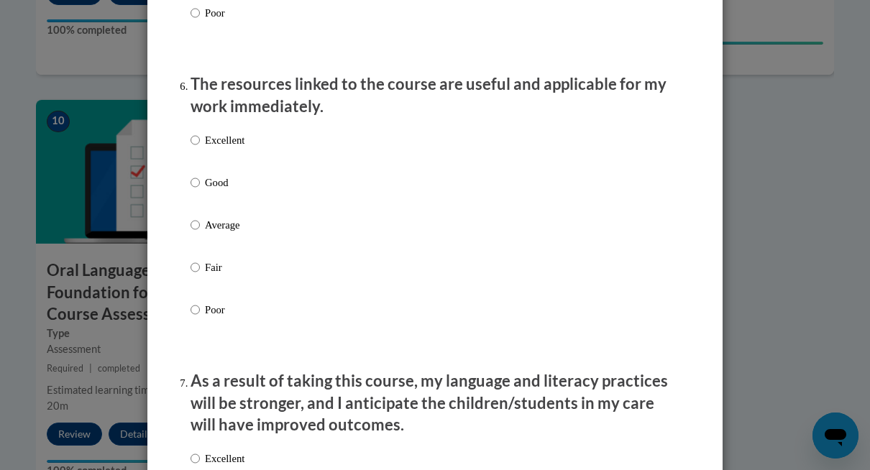
scroll to position [1567, 0]
click at [240, 190] on p "Good" at bounding box center [225, 182] width 40 height 16
click at [200, 190] on input "Good" at bounding box center [195, 182] width 9 height 16
radio input "true"
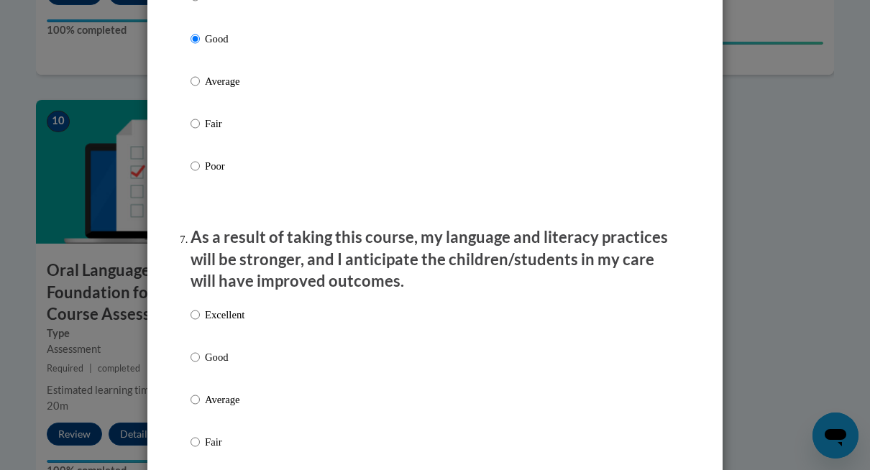
click at [220, 365] on p "Good" at bounding box center [225, 358] width 40 height 16
click at [200, 365] on input "Good" at bounding box center [195, 358] width 9 height 16
radio input "true"
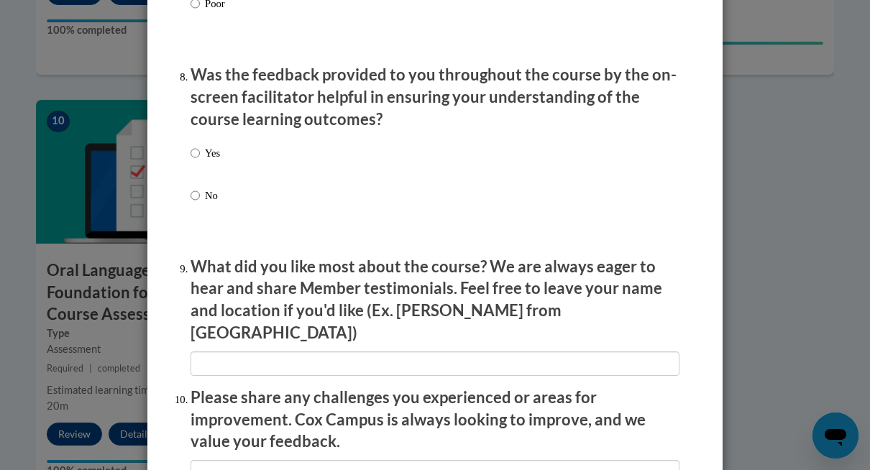
scroll to position [2195, 0]
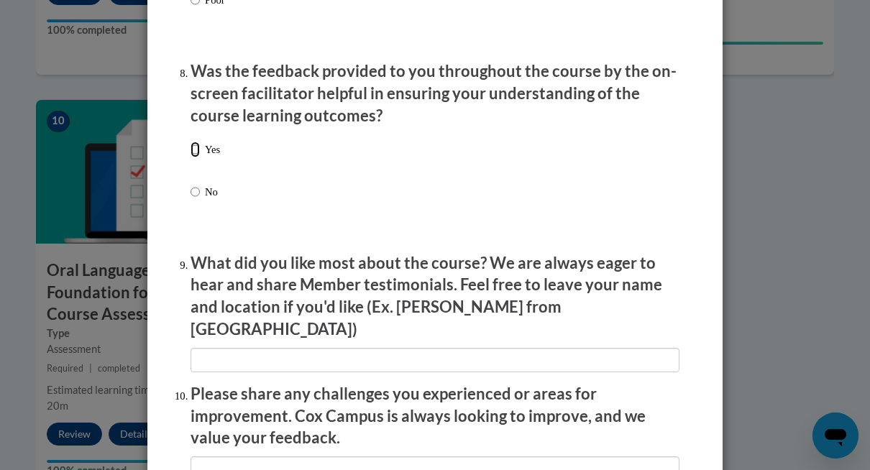
click at [196, 158] on input "Yes" at bounding box center [195, 150] width 9 height 16
radio input "true"
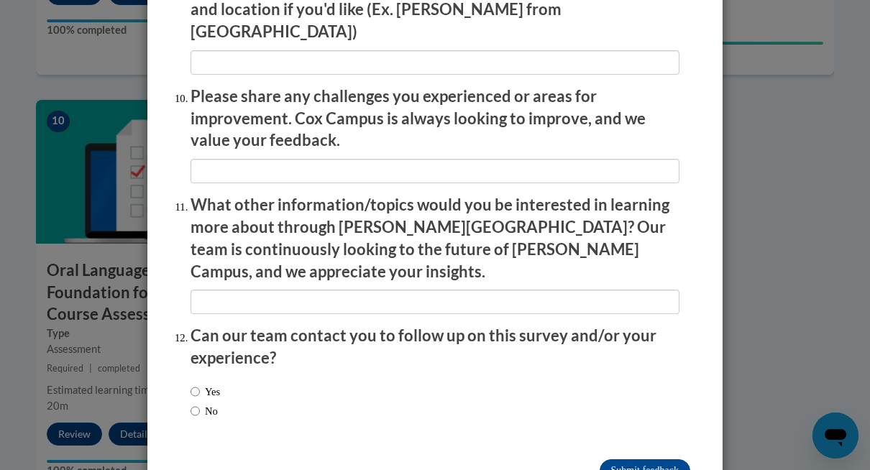
scroll to position [2522, 0]
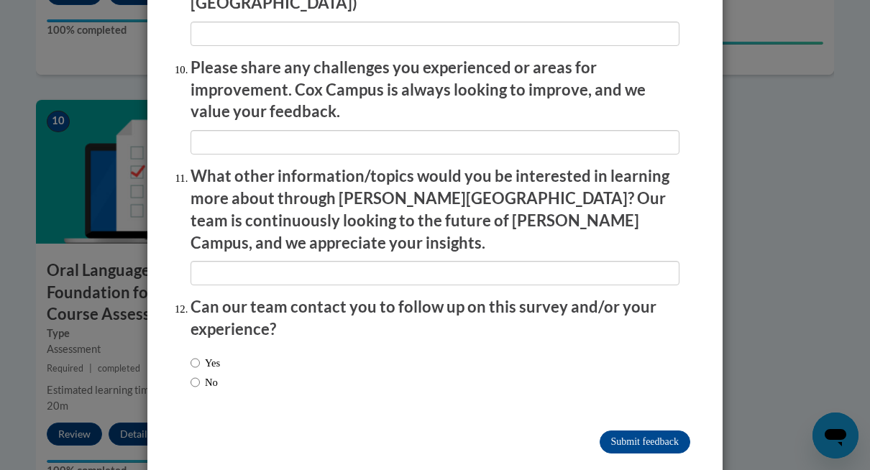
click at [203, 375] on label "No" at bounding box center [204, 383] width 27 height 16
click at [200, 375] on input "No" at bounding box center [195, 383] width 9 height 16
radio input "true"
click at [616, 431] on input "Submit feedback" at bounding box center [645, 442] width 91 height 23
